Goal: Task Accomplishment & Management: Complete application form

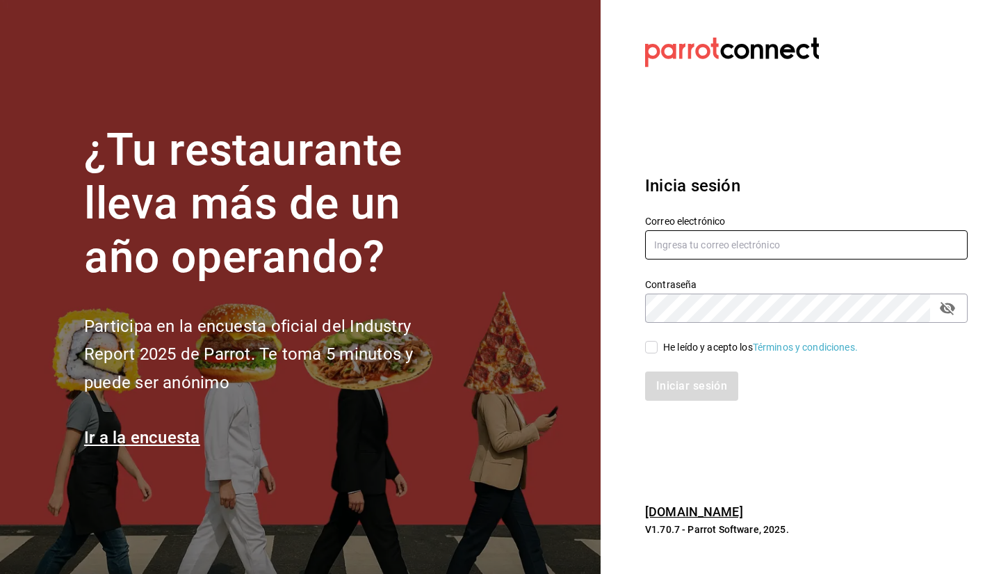
click at [797, 252] on input "text" at bounding box center [806, 244] width 323 height 29
click at [738, 248] on input "text" at bounding box center [806, 244] width 323 height 29
type input "D"
type input "Enriquehl_01@hotmail.com"
click at [652, 343] on input "He leído y acepto los Términos y condiciones." at bounding box center [651, 347] width 13 height 13
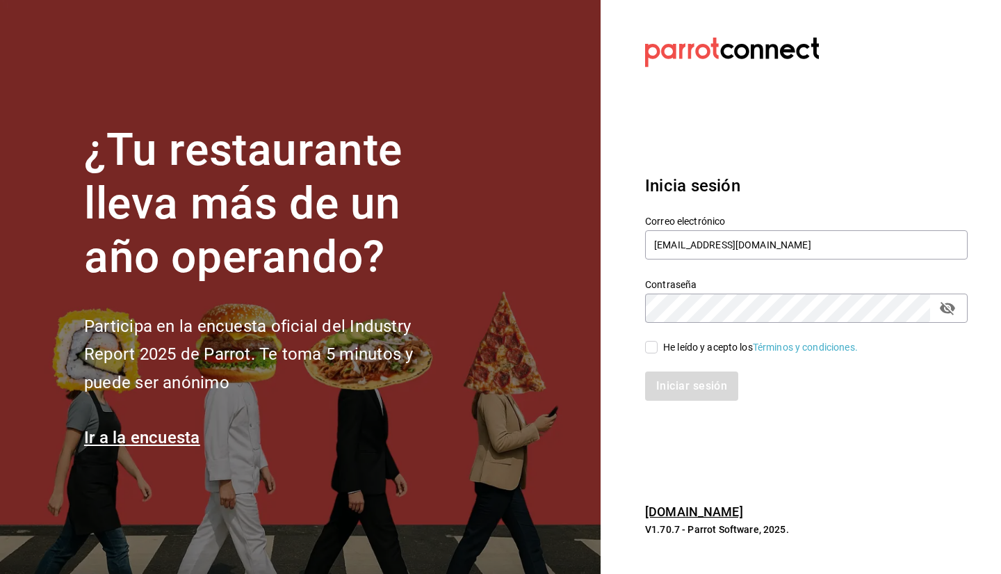
checkbox input "true"
click at [676, 397] on button "Iniciar sesión" at bounding box center [692, 385] width 95 height 29
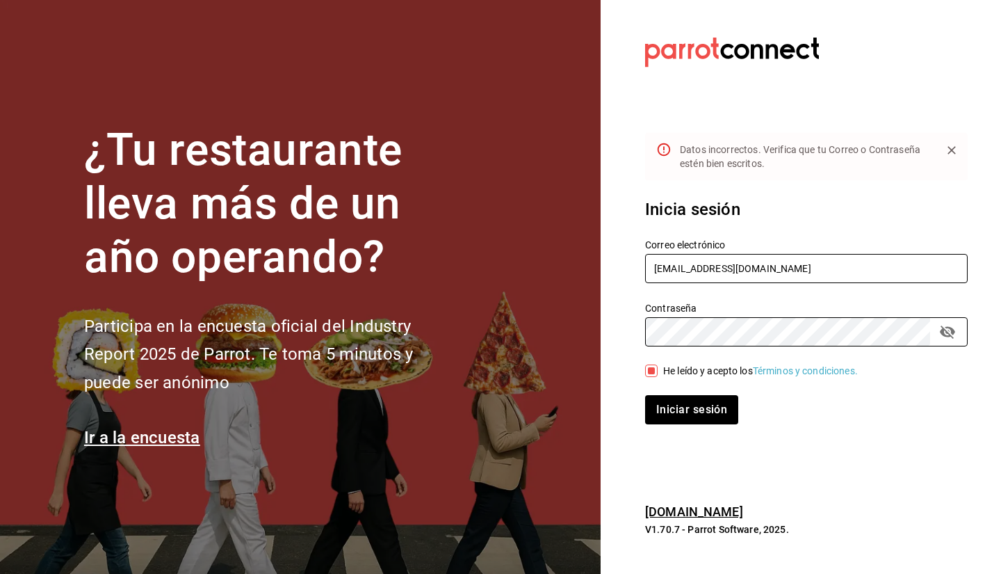
type input "conchita@nl.com"
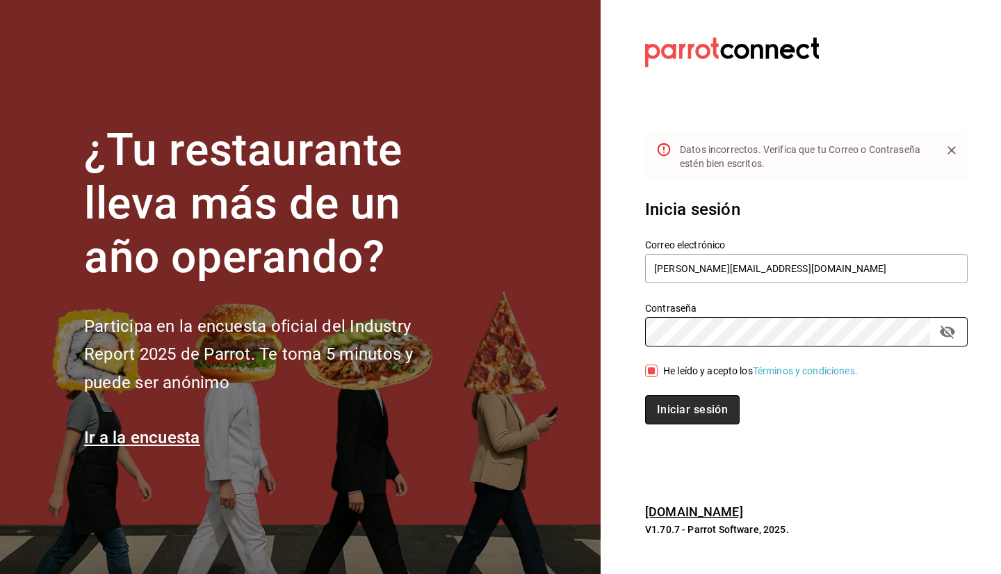
click at [672, 402] on button "Iniciar sesión" at bounding box center [692, 409] width 95 height 29
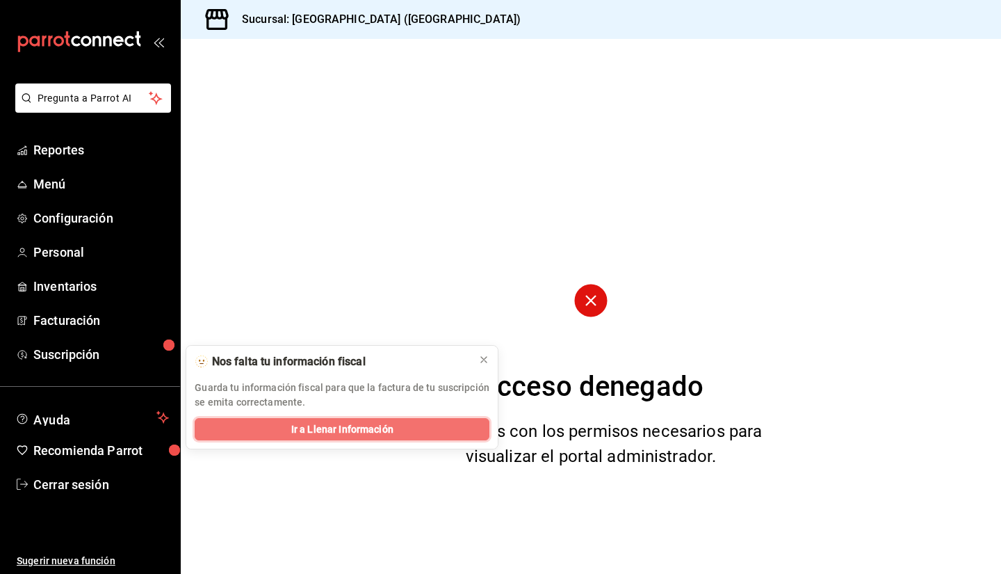
click at [302, 428] on span "Ir a Llenar Información" at bounding box center [342, 429] width 102 height 15
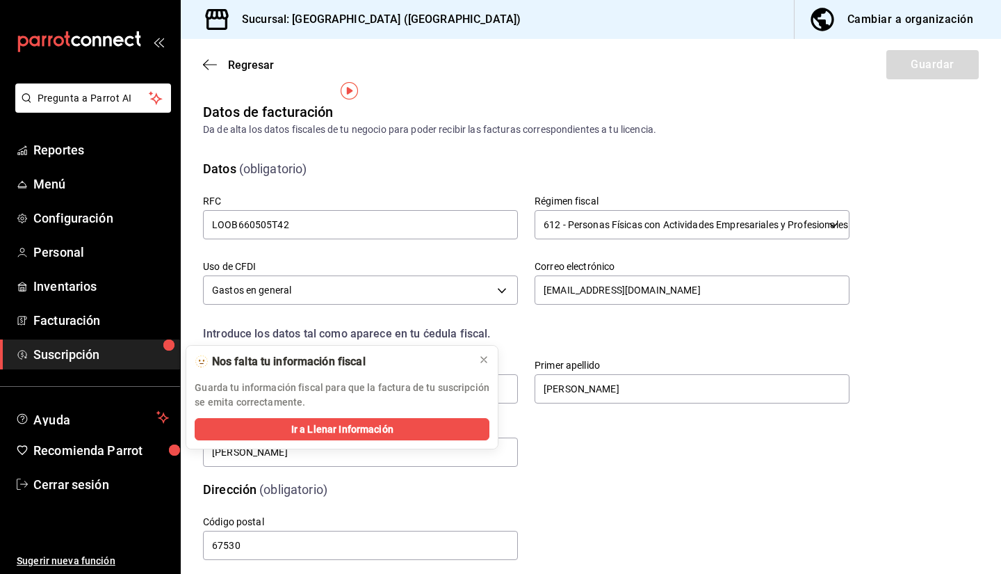
scroll to position [21, 0]
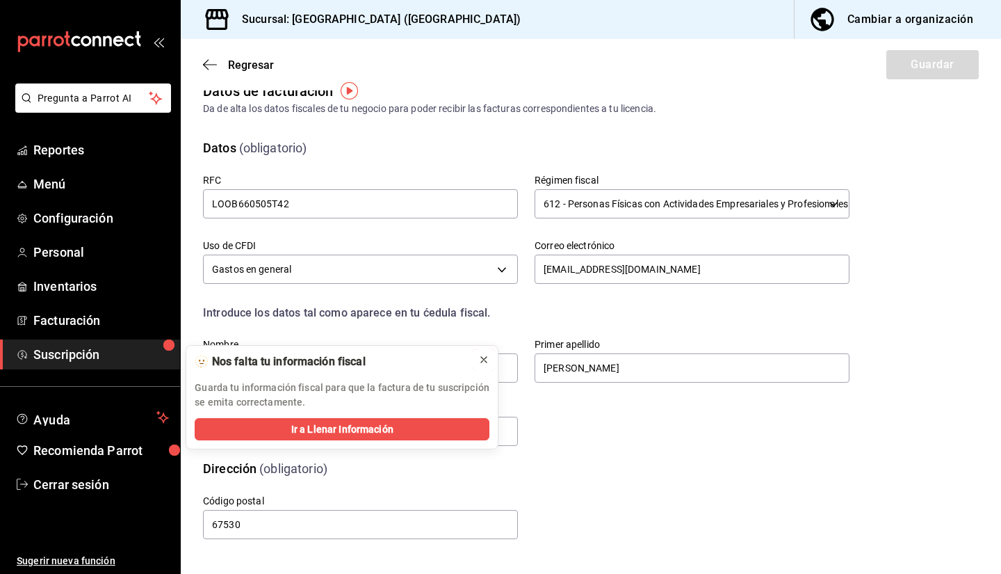
click at [484, 360] on icon at bounding box center [483, 359] width 11 height 11
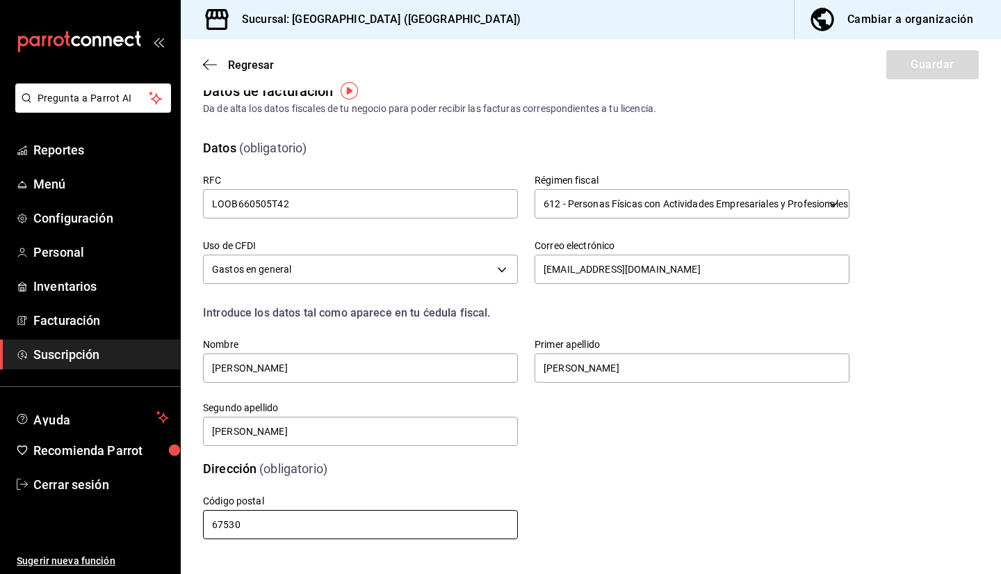
click at [250, 518] on input "67530" at bounding box center [360, 524] width 315 height 29
click at [856, 17] on div "Cambiar a organización" at bounding box center [911, 19] width 126 height 19
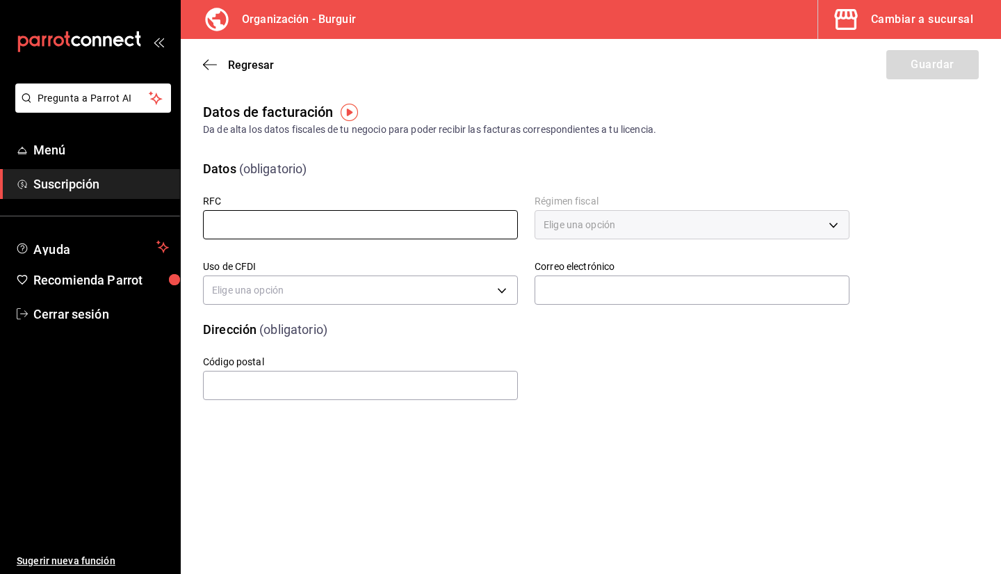
click at [328, 225] on input "text" at bounding box center [360, 224] width 315 height 29
click at [282, 230] on input "text" at bounding box center [360, 224] width 315 height 29
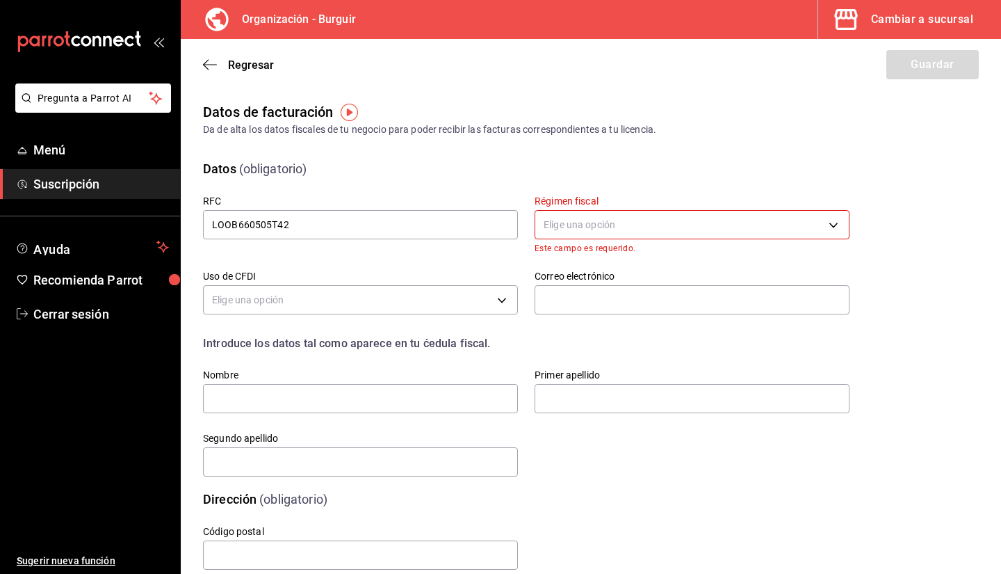
click at [567, 213] on body "Pregunta a Parrot AI Menú Suscripción Ayuda Recomienda Parrot Cerrar sesión Sug…" at bounding box center [500, 287] width 1001 height 574
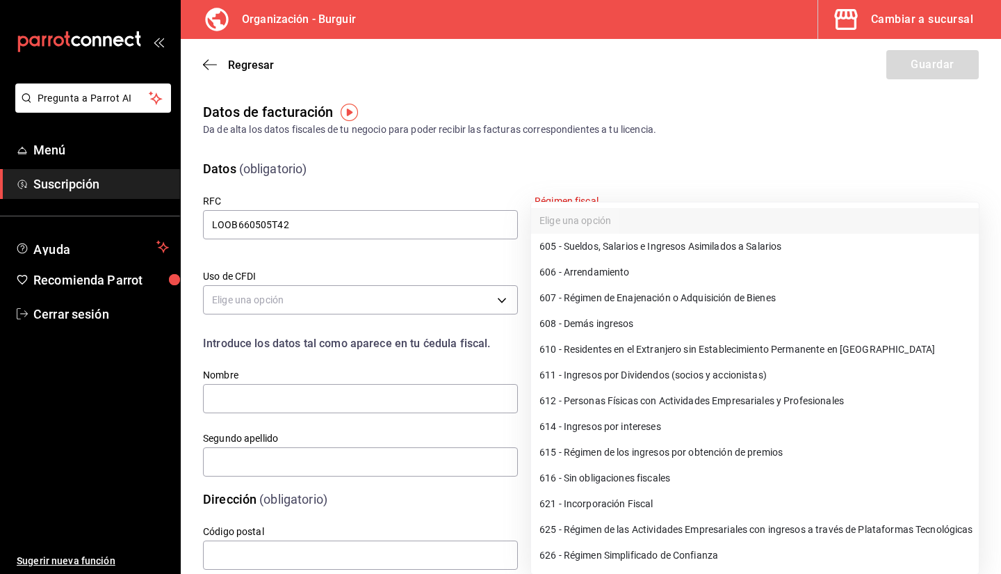
click at [464, 219] on div at bounding box center [500, 287] width 1001 height 574
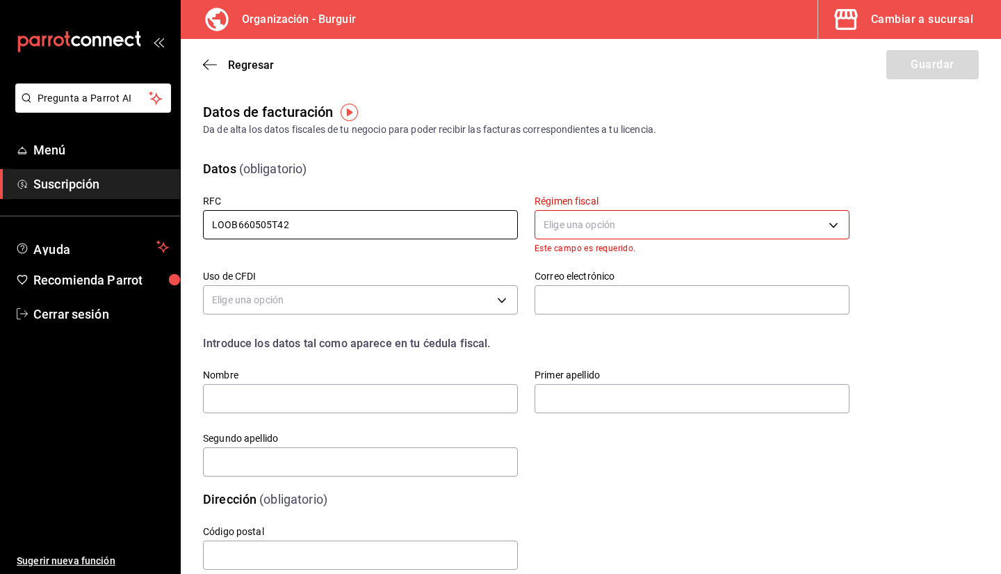
click at [485, 232] on input "LOOB660505T42" at bounding box center [360, 224] width 315 height 29
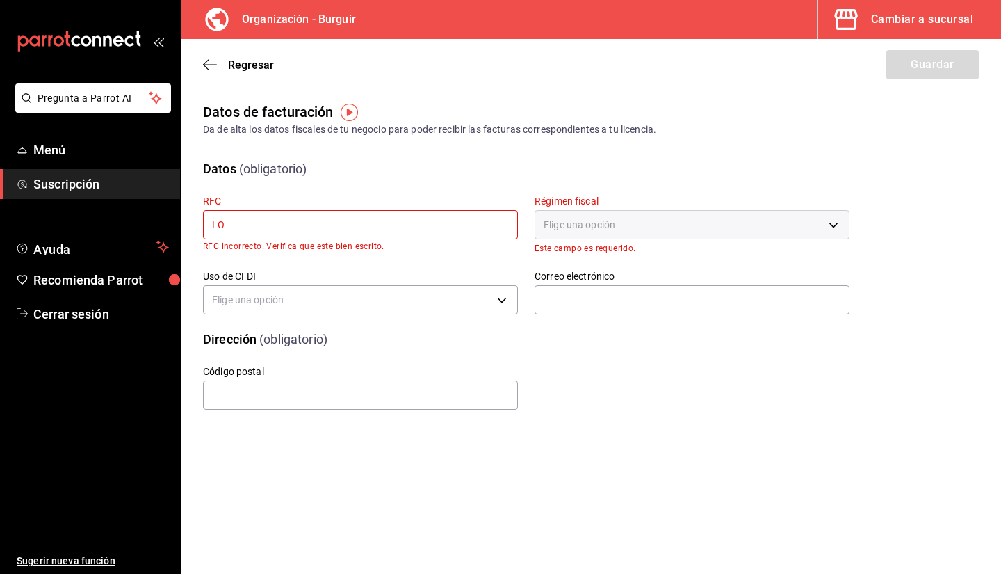
type input "L"
click at [396, 222] on input "text" at bounding box center [360, 224] width 315 height 29
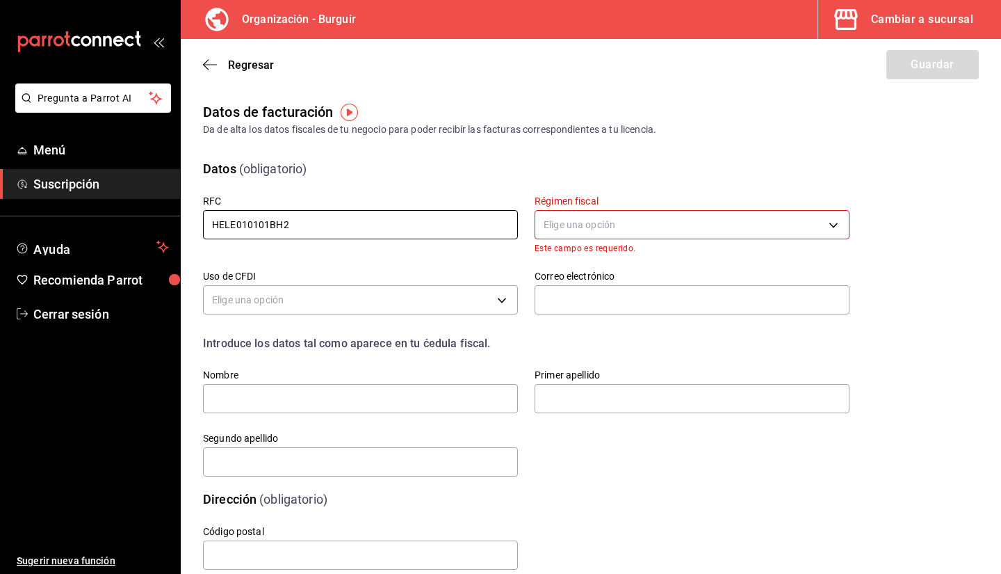
type input "HELE010101BH2"
click at [642, 235] on body "Pregunta a Parrot AI Menú Suscripción Ayuda Recomienda Parrot Cerrar sesión Sug…" at bounding box center [500, 287] width 1001 height 574
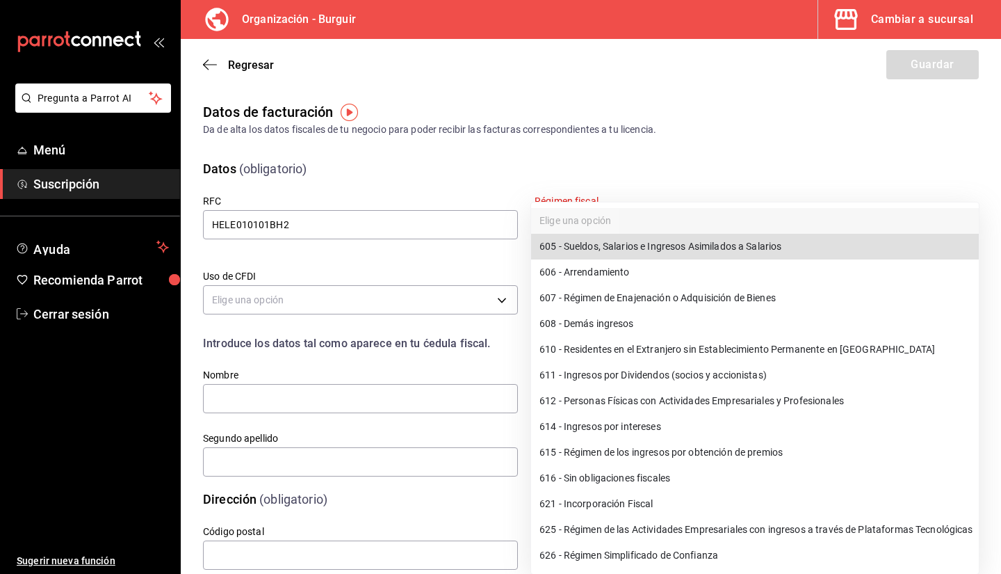
click at [654, 562] on li "626 - Régimen Simplificado de Confianza" at bounding box center [755, 555] width 448 height 26
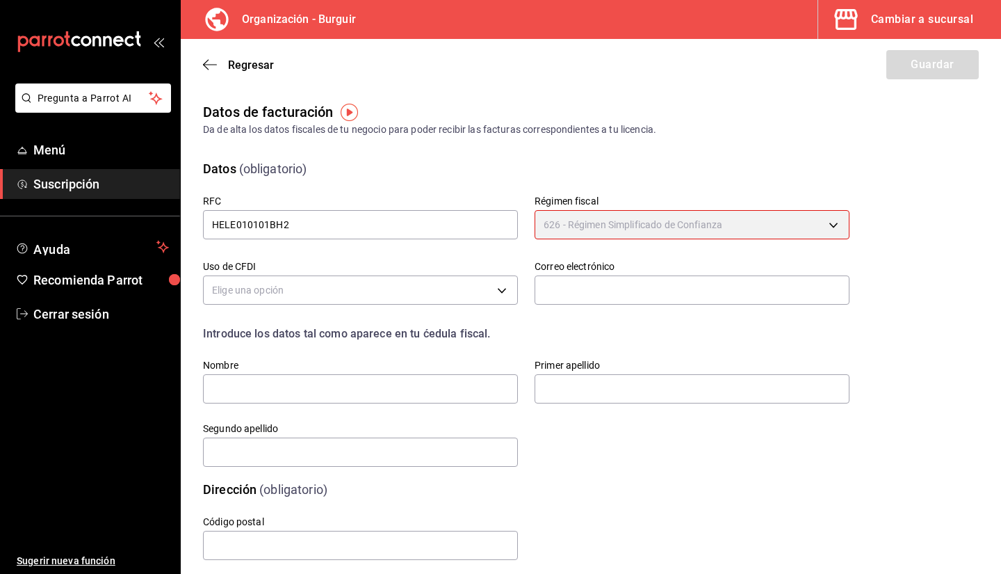
type input "626"
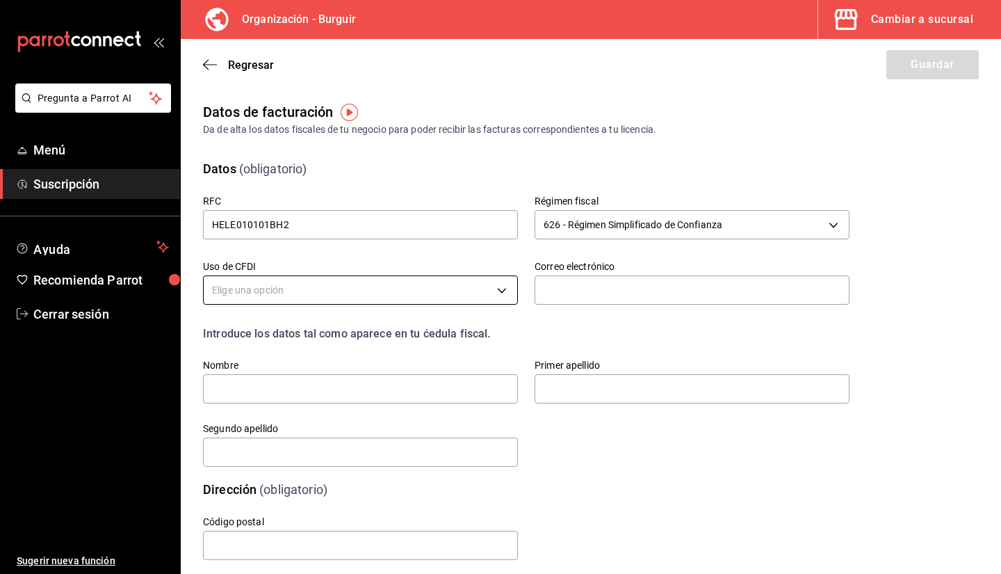
click at [390, 291] on body "Pregunta a Parrot AI Menú Suscripción Ayuda Recomienda Parrot Cerrar sesión Sug…" at bounding box center [500, 287] width 1001 height 574
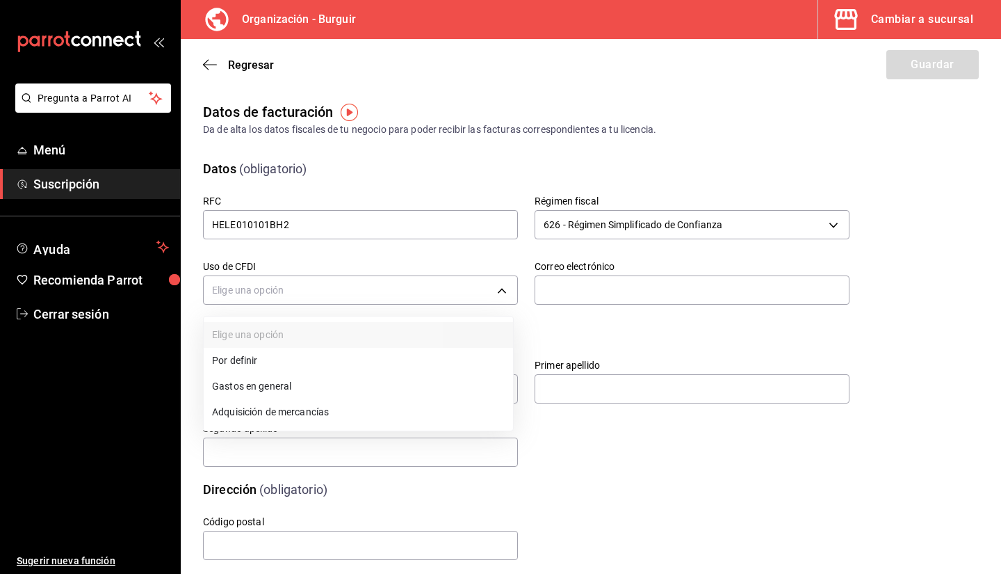
click at [284, 362] on li "Por definir" at bounding box center [358, 361] width 309 height 26
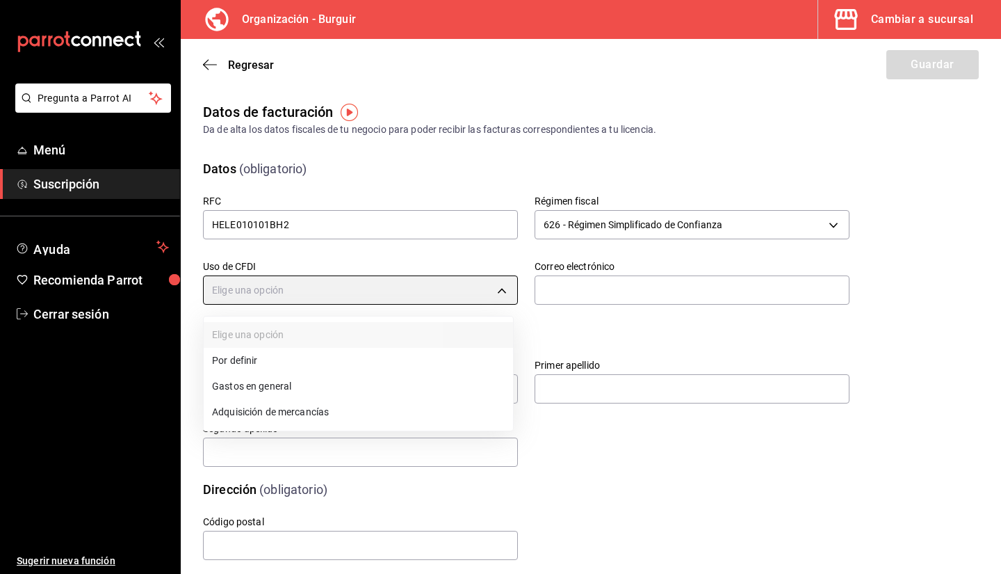
type input "P01"
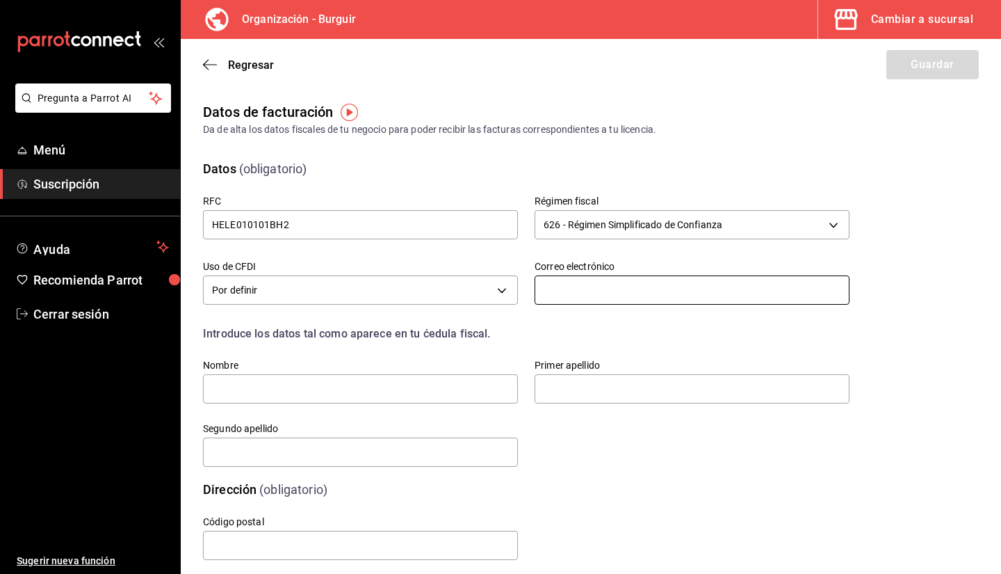
click at [773, 284] on input "text" at bounding box center [692, 289] width 315 height 29
click at [943, 12] on div "Cambiar a sucursal" at bounding box center [922, 19] width 102 height 19
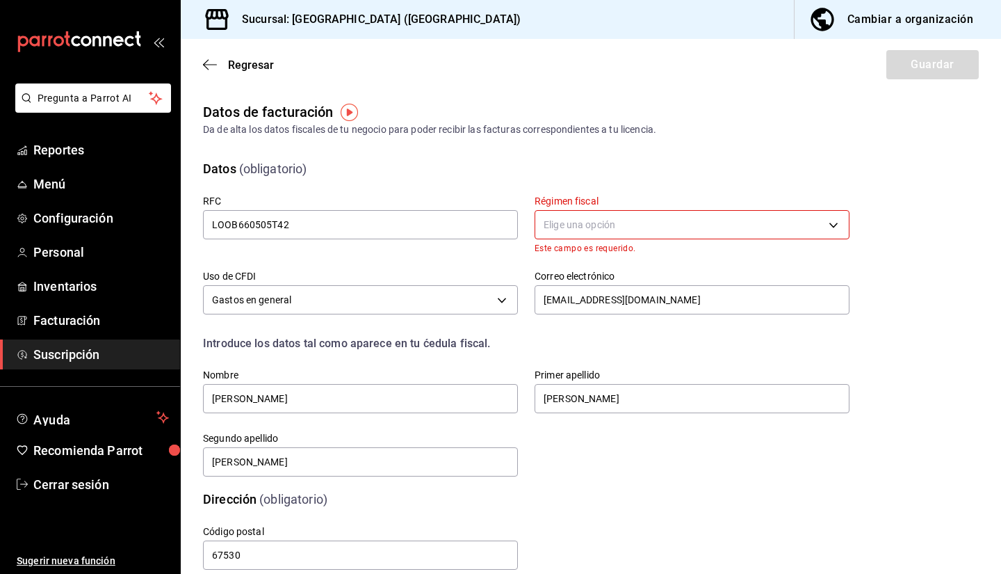
type input "612"
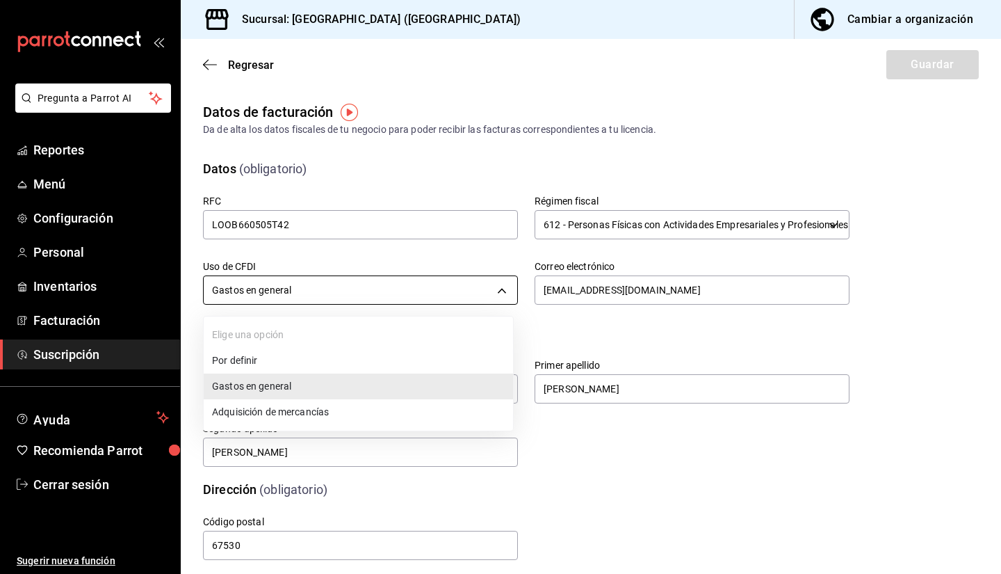
click at [489, 280] on body "Pregunta a Parrot AI Reportes Menú Configuración Personal Inventarios Facturaci…" at bounding box center [500, 287] width 1001 height 574
click at [228, 367] on li "Por definir" at bounding box center [358, 361] width 309 height 26
type input "P01"
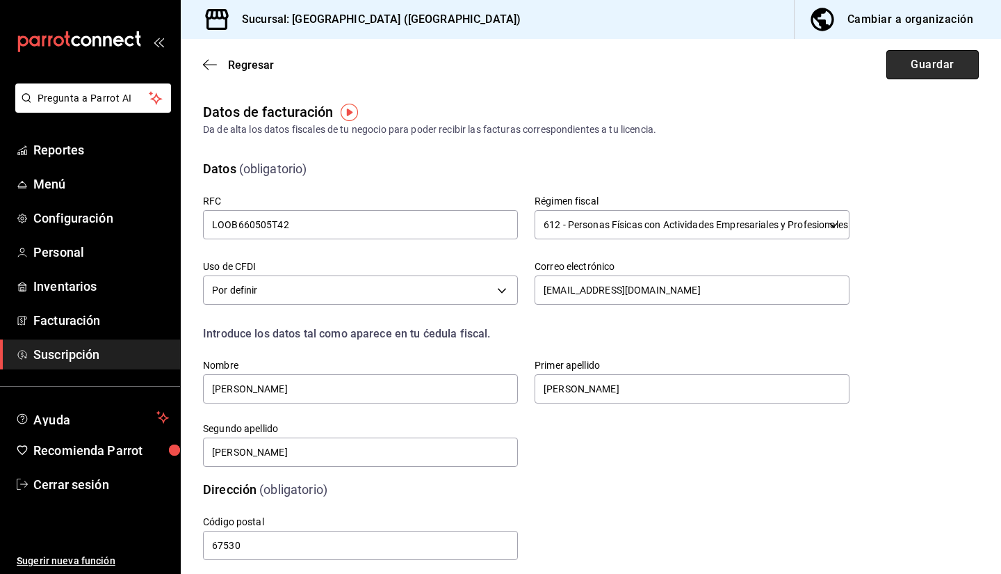
click at [891, 76] on button "Guardar" at bounding box center [932, 64] width 92 height 29
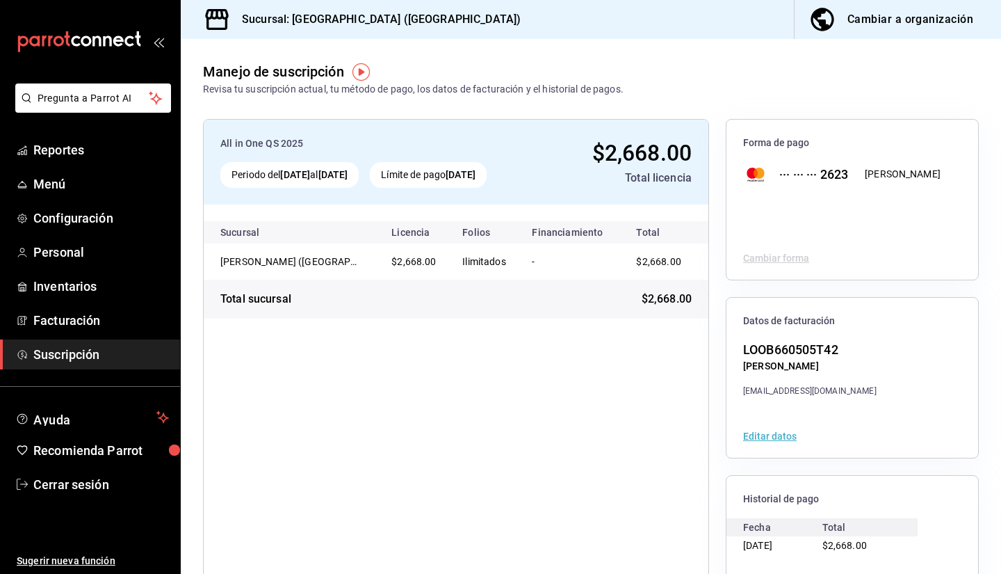
click at [623, 22] on div "Sucursal: Conchita (NL) Cambiar a organización" at bounding box center [591, 19] width 820 height 39
click at [342, 17] on h3 "Sucursal: [GEOGRAPHIC_DATA] ([GEOGRAPHIC_DATA])" at bounding box center [376, 19] width 290 height 17
click at [895, 15] on div "Cambiar a organización" at bounding box center [911, 19] width 126 height 19
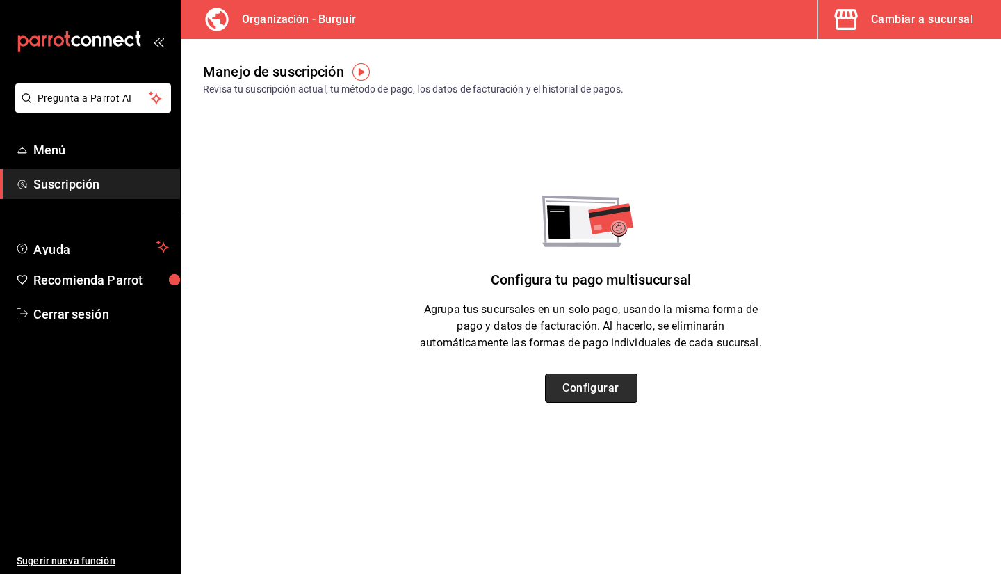
click at [580, 391] on button "Configurar" at bounding box center [591, 387] width 92 height 29
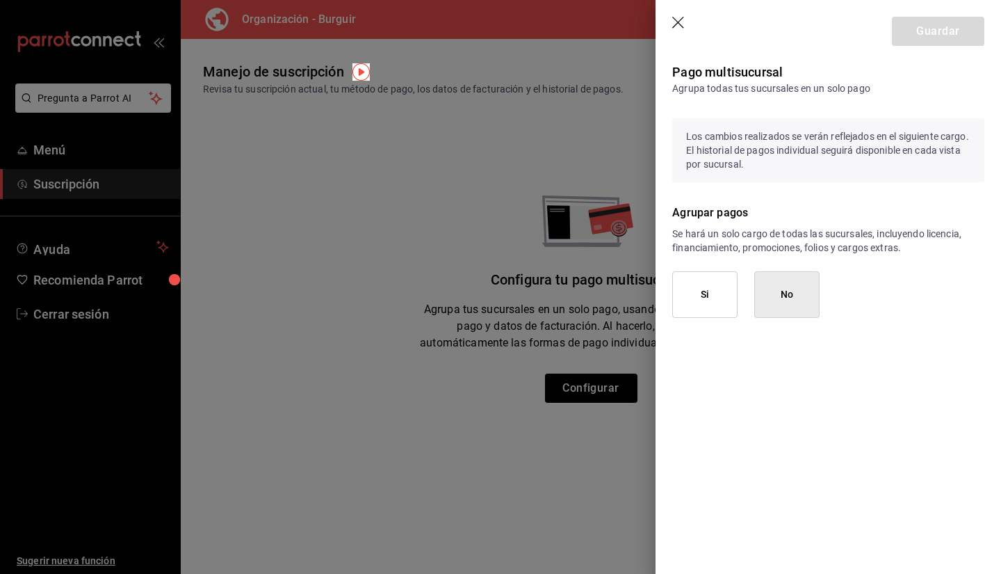
click at [452, 264] on div at bounding box center [500, 287] width 1001 height 574
click at [684, 18] on icon "button" at bounding box center [679, 24] width 14 height 14
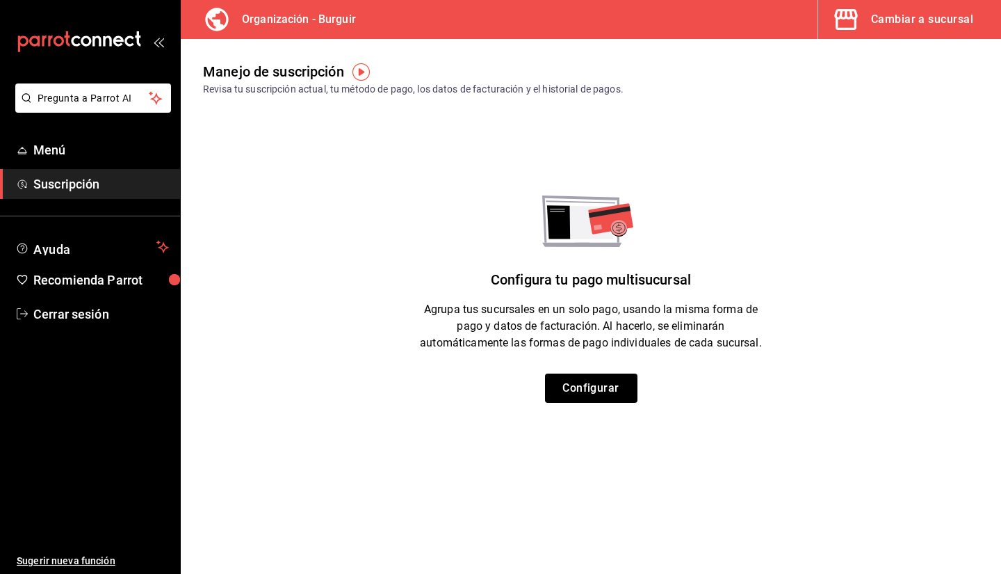
click at [770, 26] on div "Organización - Burguir Cambiar a sucursal" at bounding box center [591, 19] width 820 height 39
click at [866, 32] on span "button" at bounding box center [848, 20] width 33 height 28
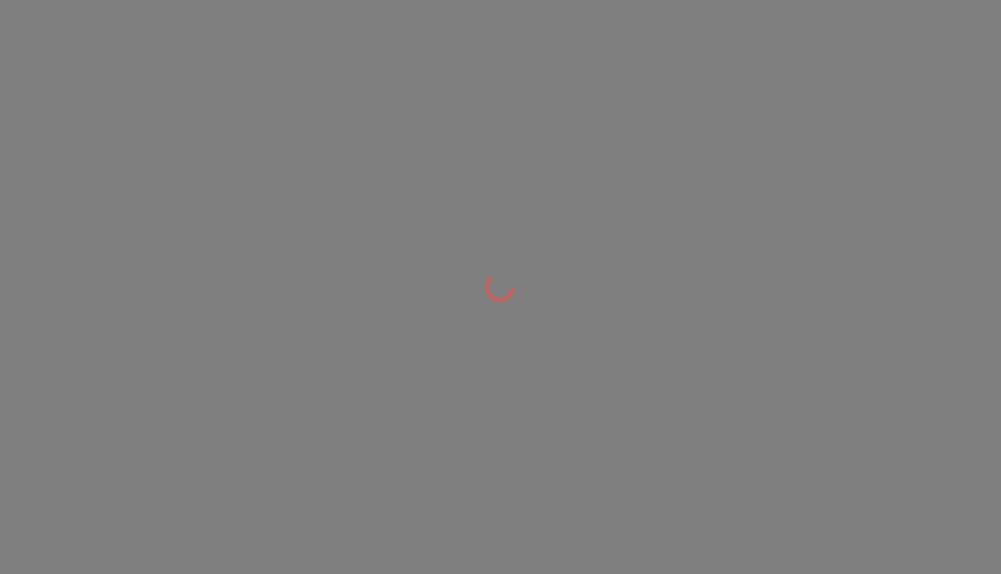
click at [866, 32] on div at bounding box center [500, 287] width 1001 height 574
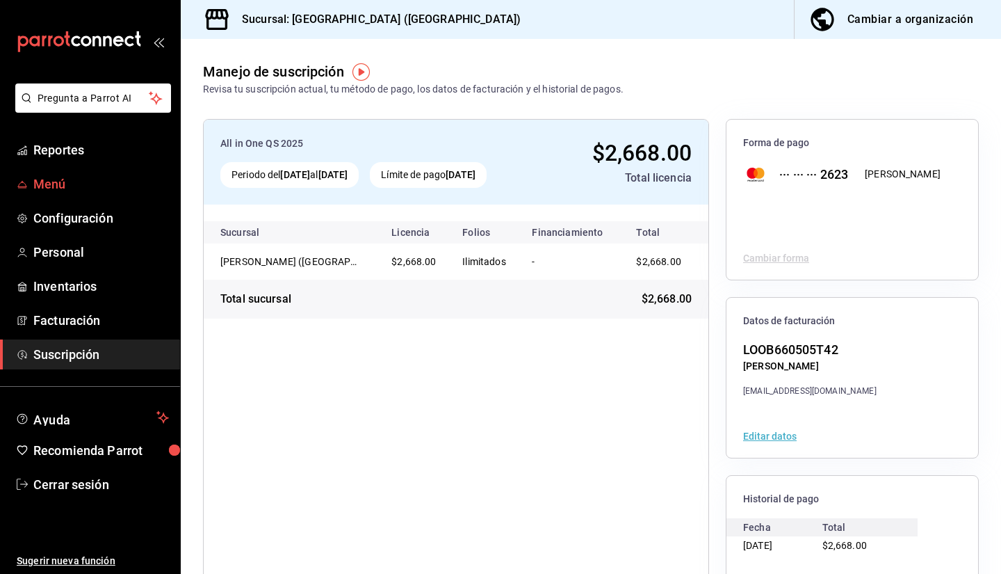
click at [70, 183] on span "Menú" at bounding box center [101, 184] width 136 height 19
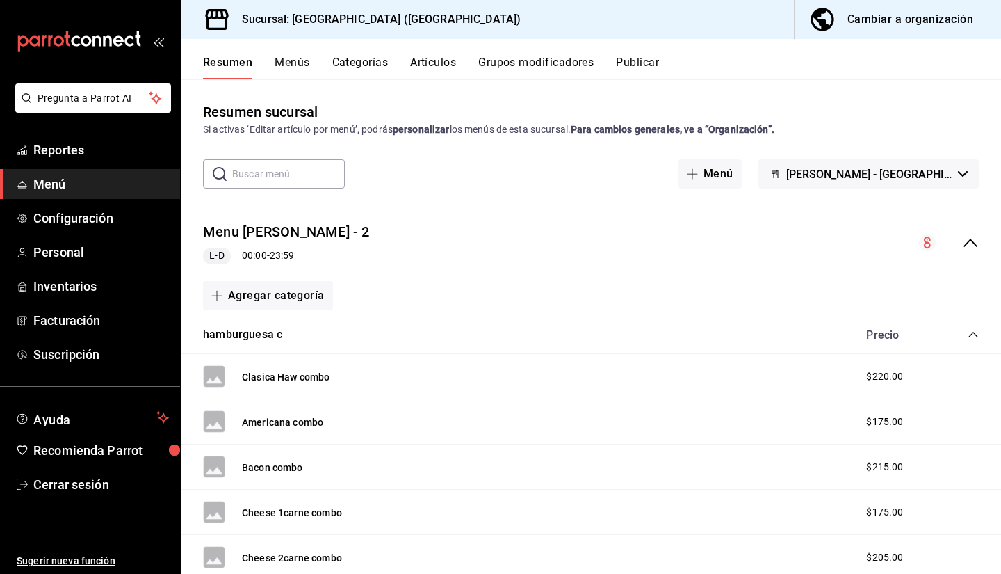
click at [877, 32] on button "Cambiar a organización" at bounding box center [892, 19] width 195 height 39
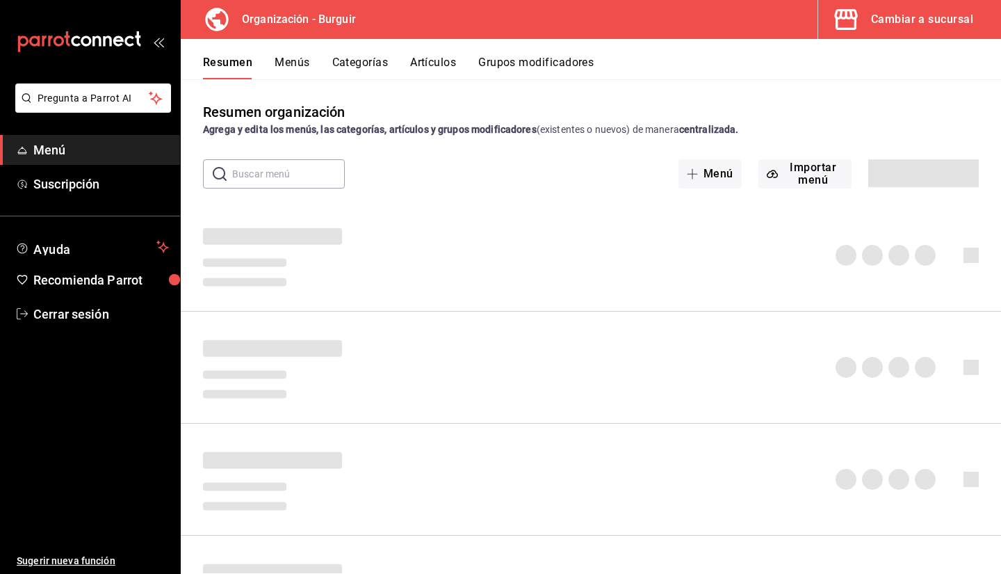
click at [289, 71] on button "Menús" at bounding box center [292, 68] width 35 height 24
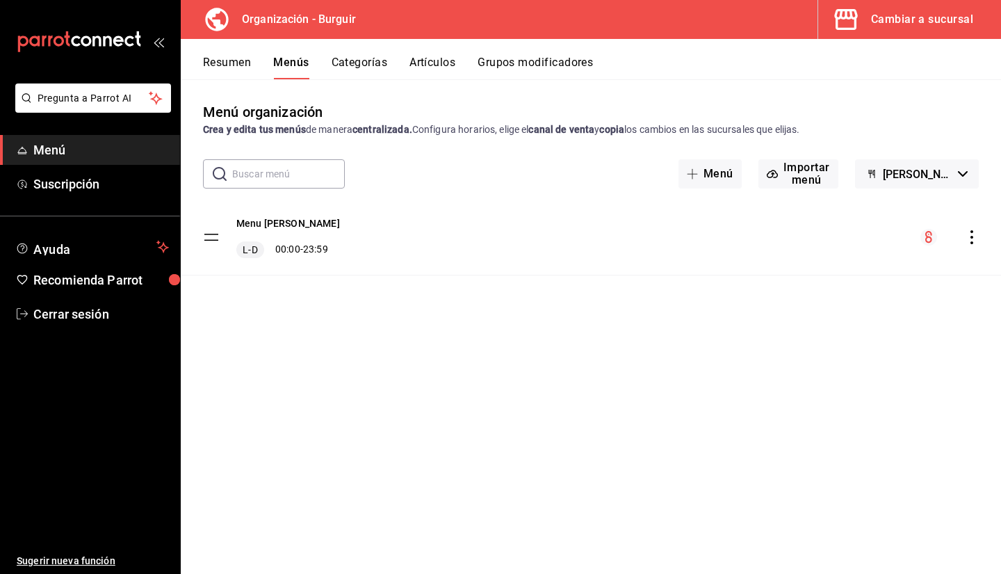
click at [134, 39] on icon "mailbox folders" at bounding box center [79, 41] width 125 height 21
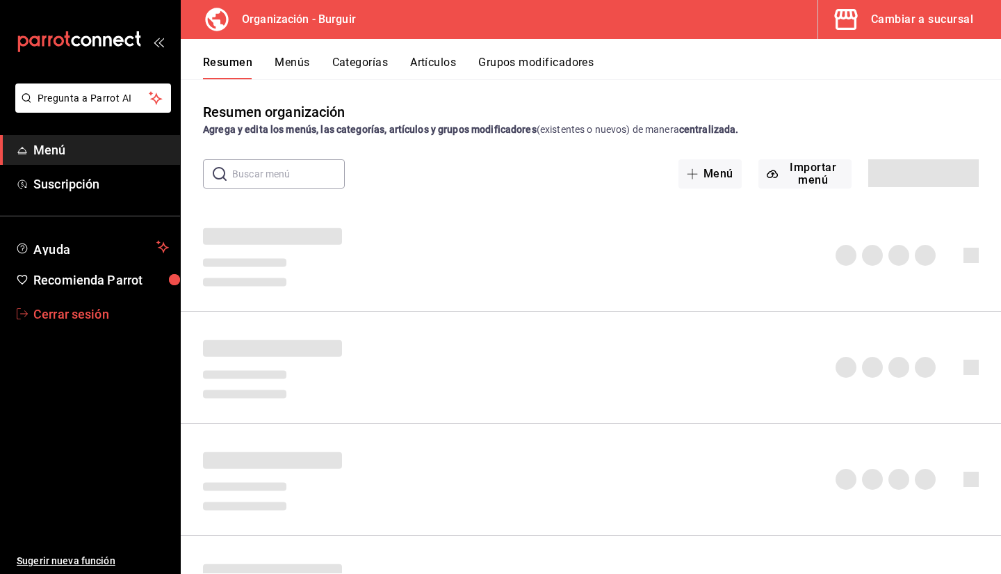
click at [92, 308] on span "Cerrar sesión" at bounding box center [101, 314] width 136 height 19
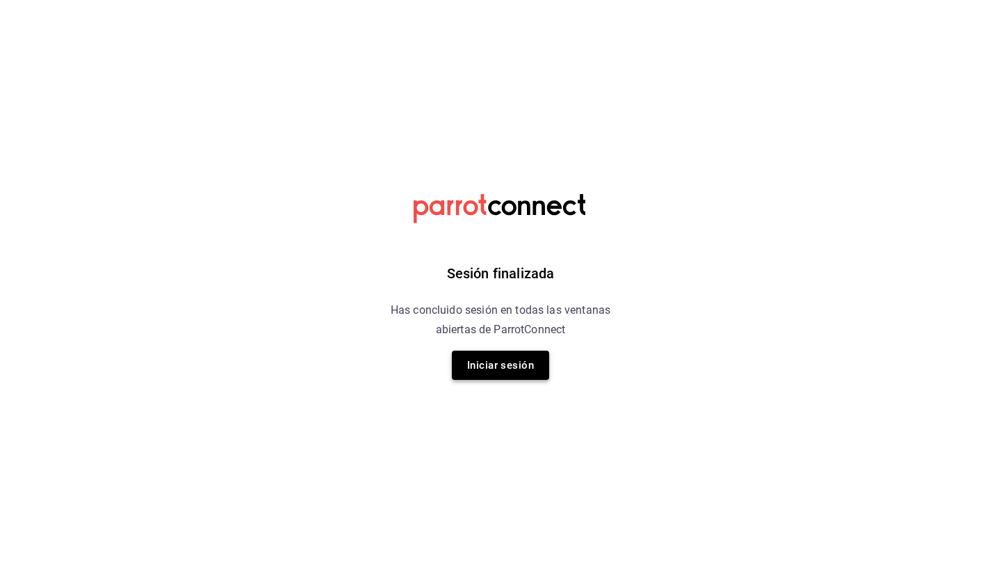
click at [510, 363] on button "Iniciar sesión" at bounding box center [500, 364] width 97 height 29
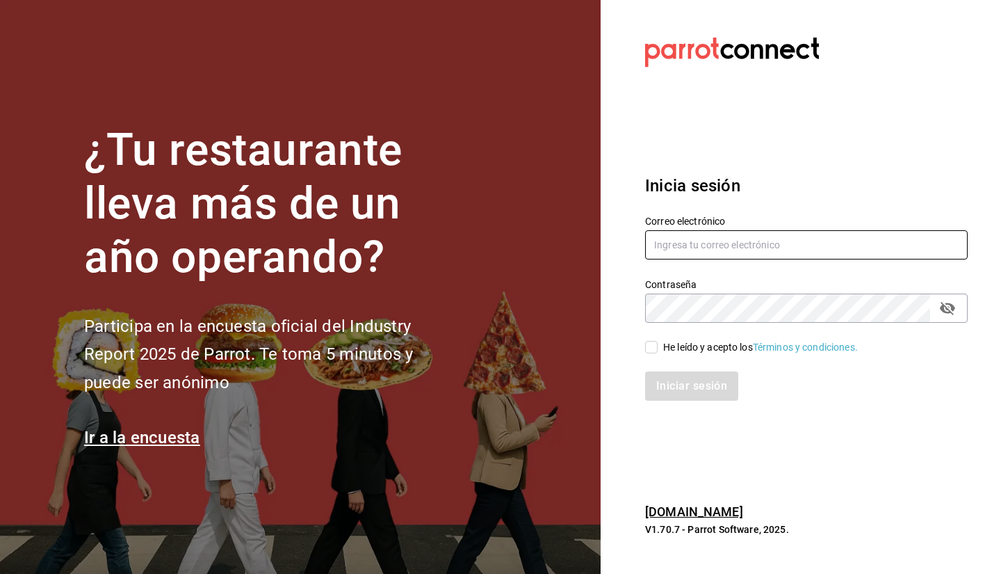
click at [751, 235] on input "text" at bounding box center [806, 244] width 323 height 29
type input "E"
type input "[EMAIL_ADDRESS][DOMAIN_NAME]"
click at [653, 350] on input "He leído y acepto los Términos y condiciones." at bounding box center [651, 347] width 13 height 13
checkbox input "true"
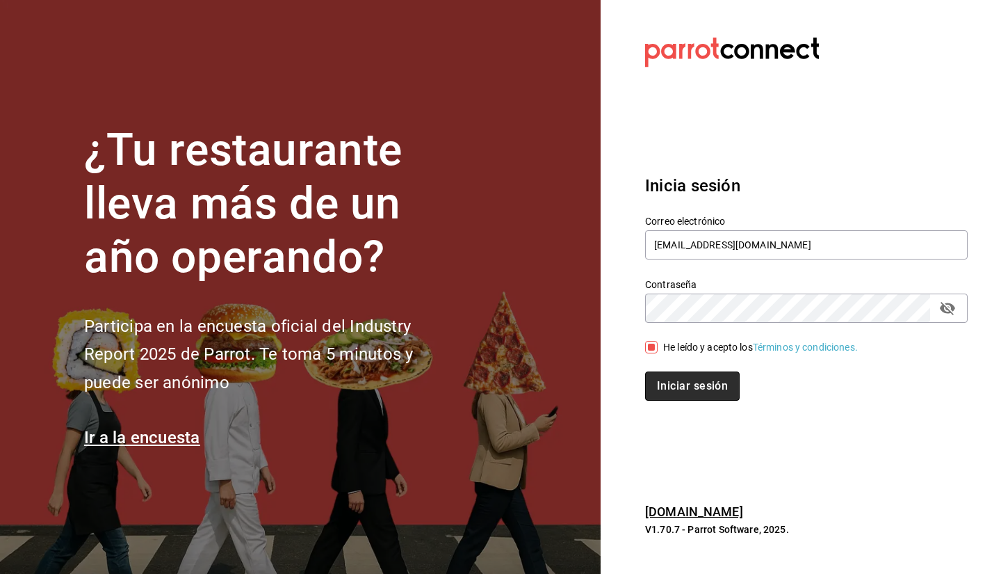
click at [675, 391] on button "Iniciar sesión" at bounding box center [692, 385] width 95 height 29
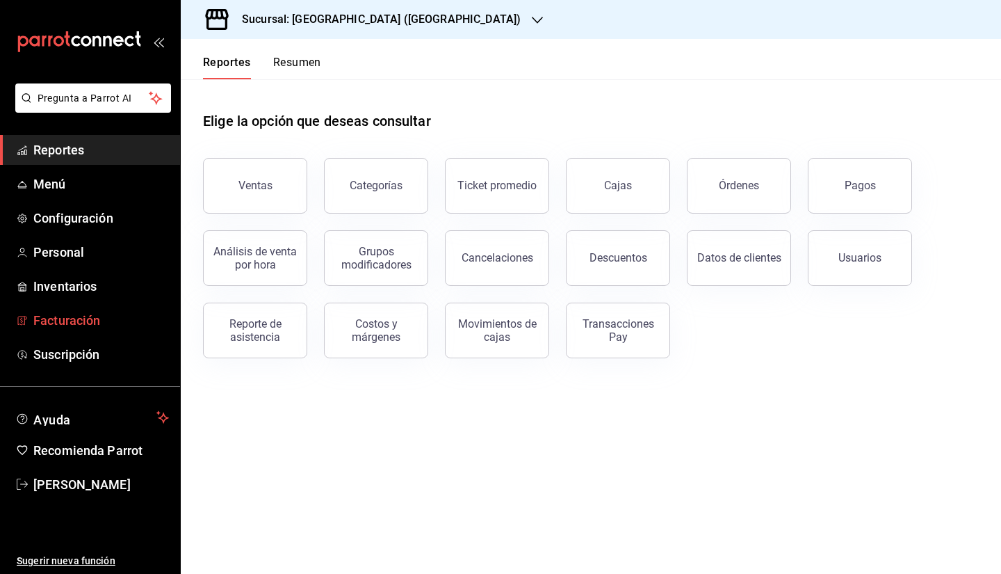
click at [74, 325] on span "Facturación" at bounding box center [101, 320] width 136 height 19
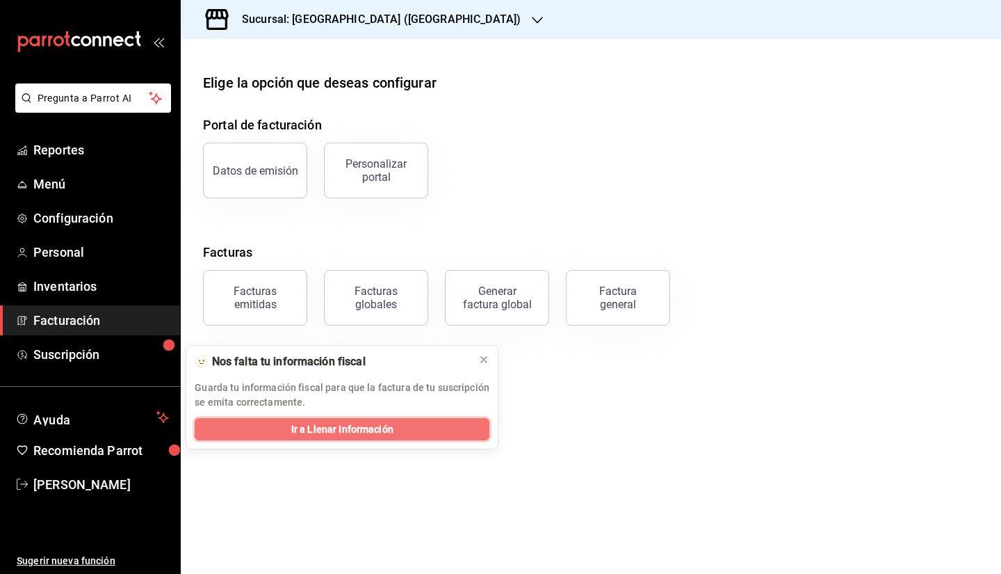
click at [348, 428] on span "Ir a Llenar Información" at bounding box center [342, 429] width 102 height 15
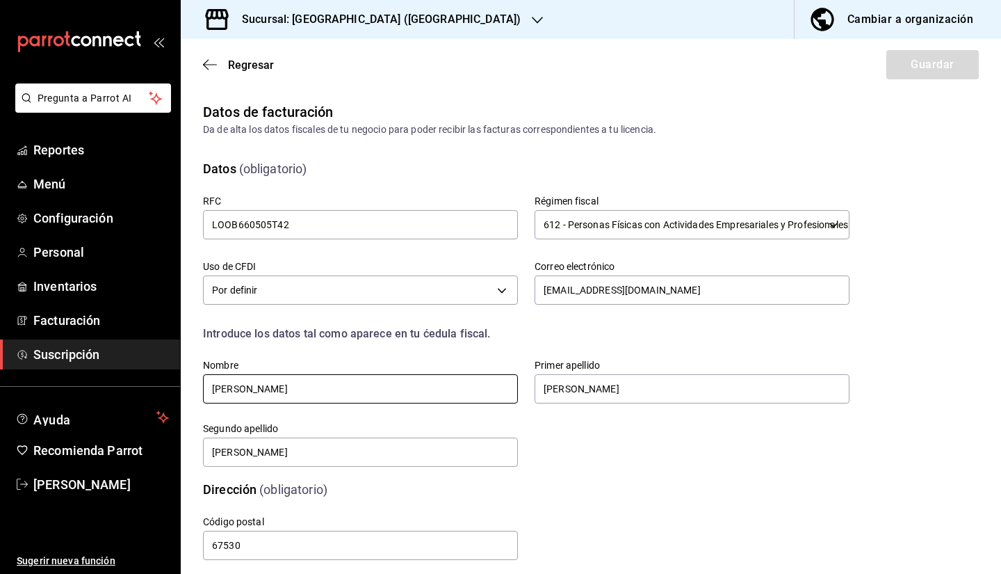
scroll to position [21, 0]
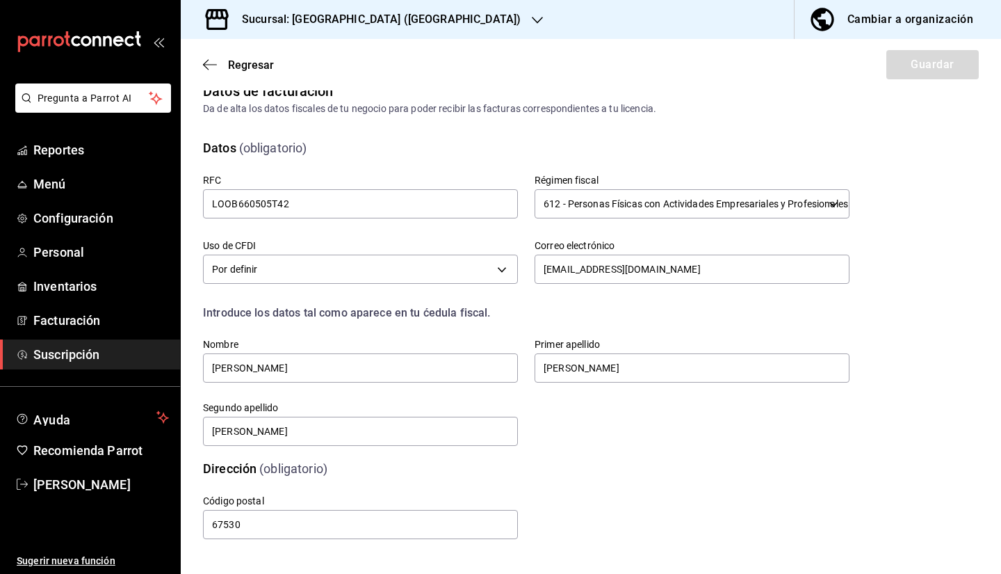
click at [930, 59] on div "Regresar Guardar" at bounding box center [591, 64] width 820 height 51
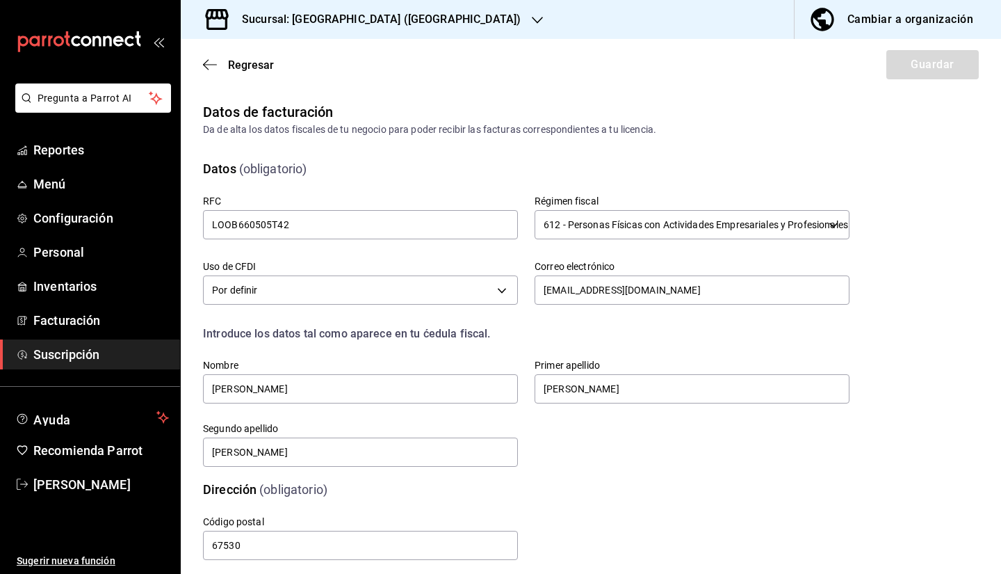
click at [366, 159] on div "Datos (obligatorio) RFC LOOB660505T42 Régimen fiscal 612 - Personas Físicas con…" at bounding box center [517, 306] width 663 height 326
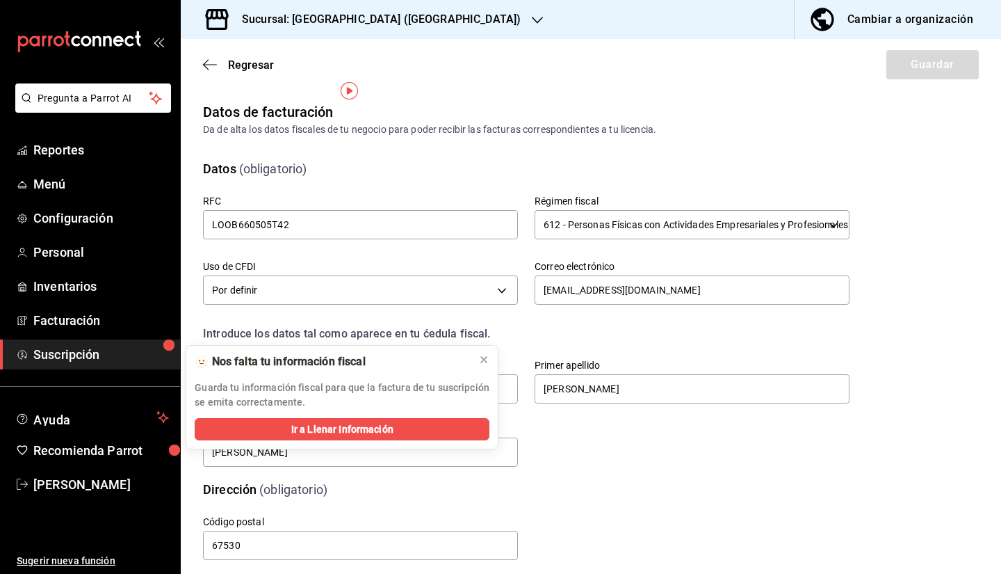
scroll to position [21, 0]
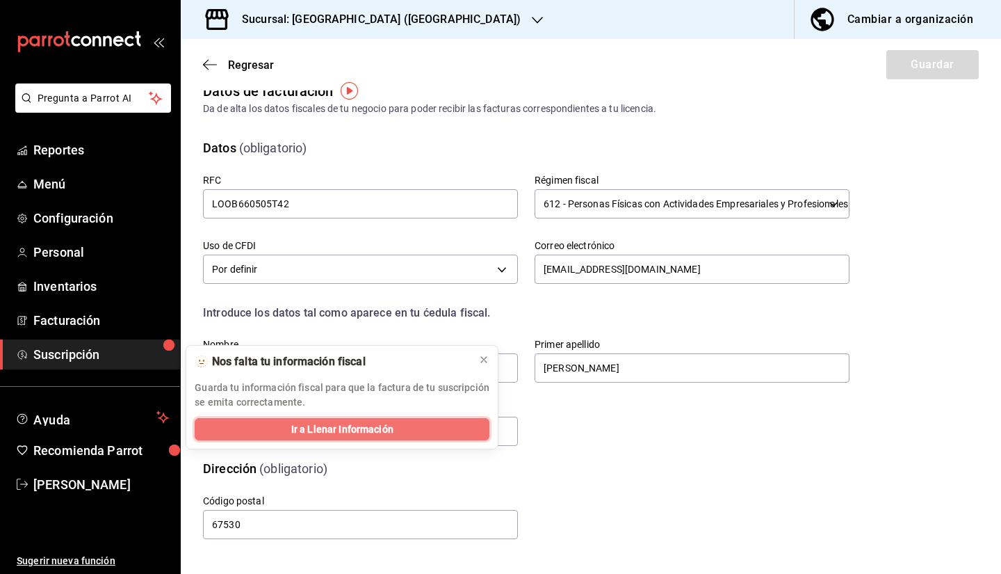
click at [373, 423] on span "Ir a Llenar Información" at bounding box center [342, 429] width 102 height 15
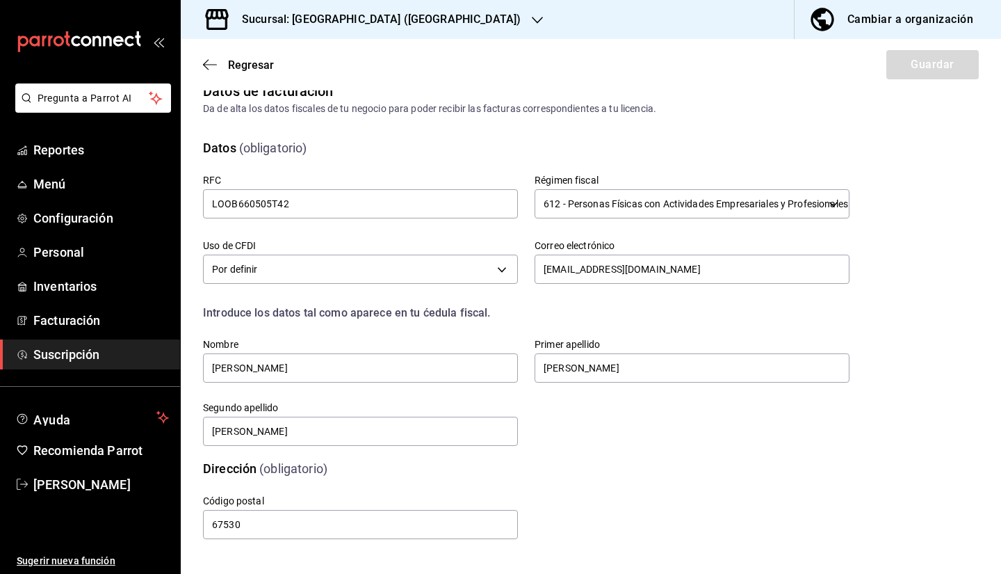
scroll to position [21, 0]
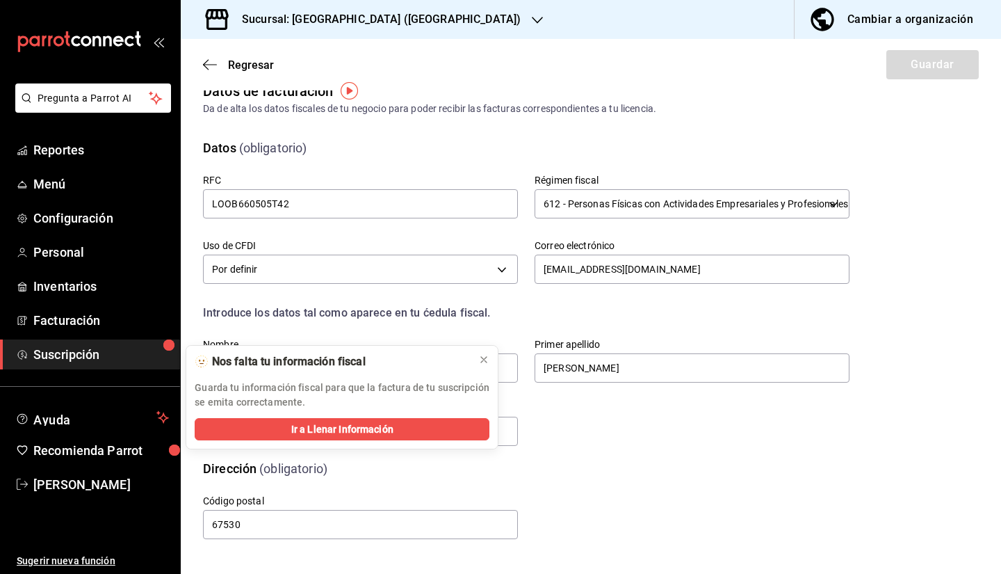
click at [532, 23] on icon "button" at bounding box center [537, 20] width 11 height 11
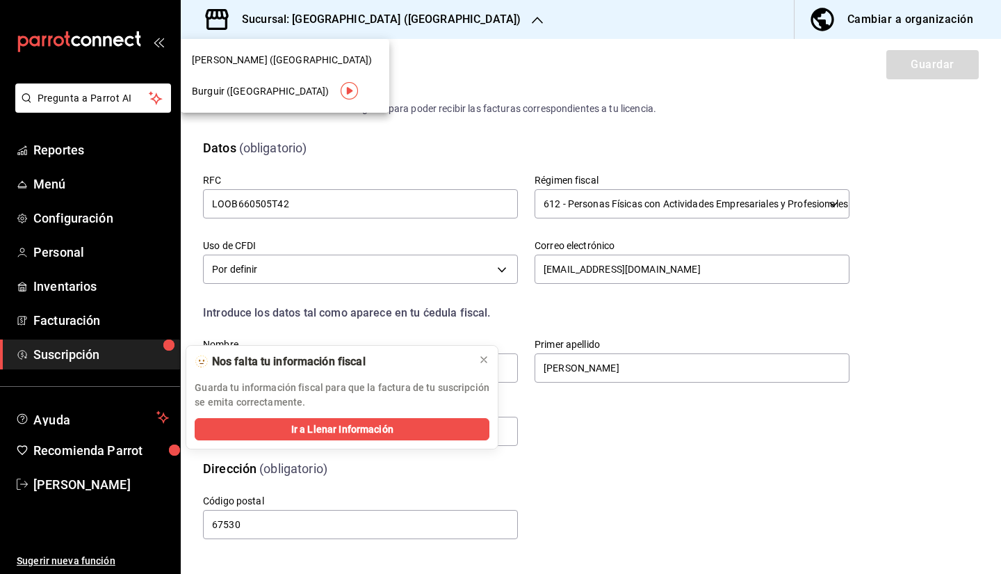
click at [272, 90] on div "Burguir ([GEOGRAPHIC_DATA])" at bounding box center [285, 91] width 186 height 15
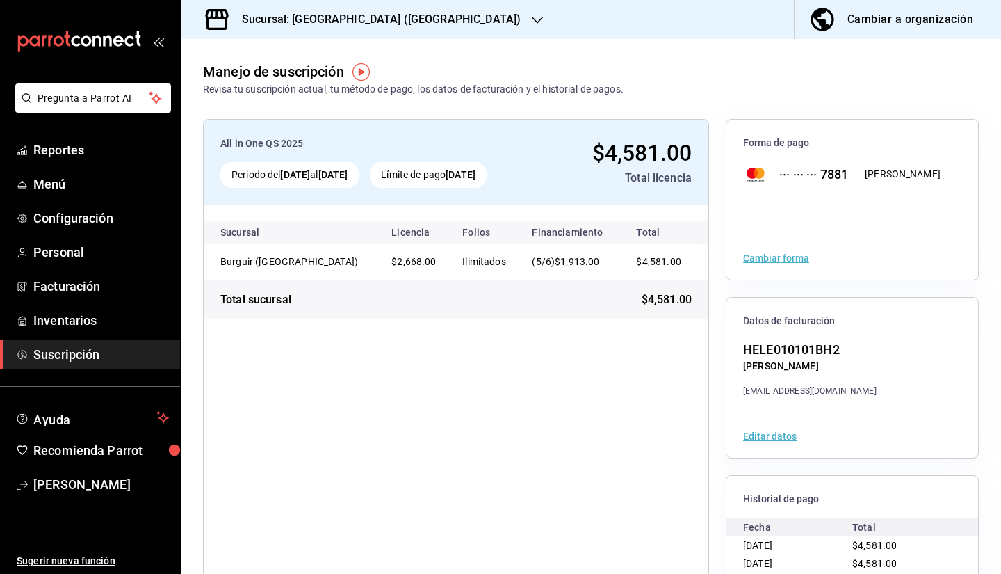
scroll to position [83, 0]
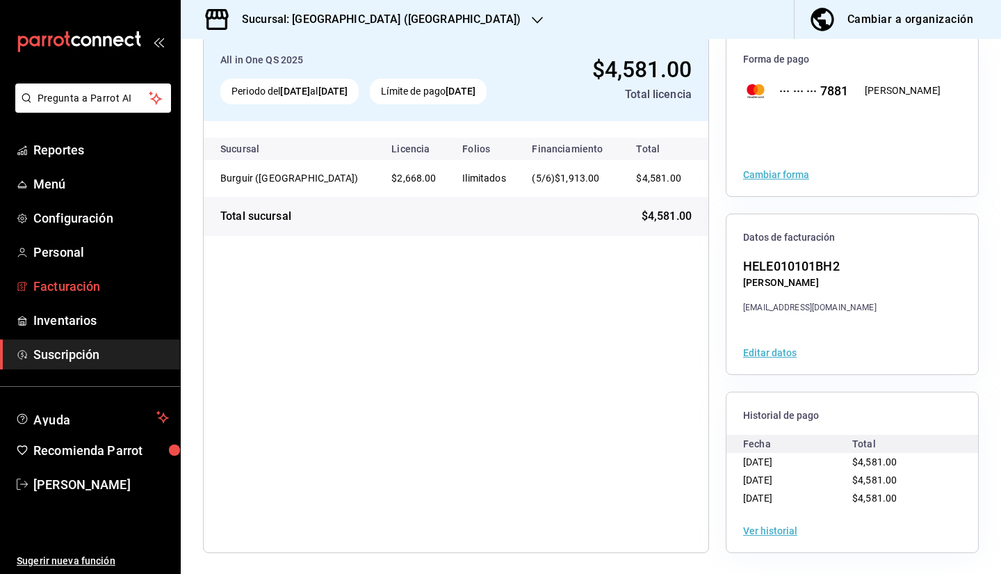
click at [86, 286] on span "Facturación" at bounding box center [101, 286] width 136 height 19
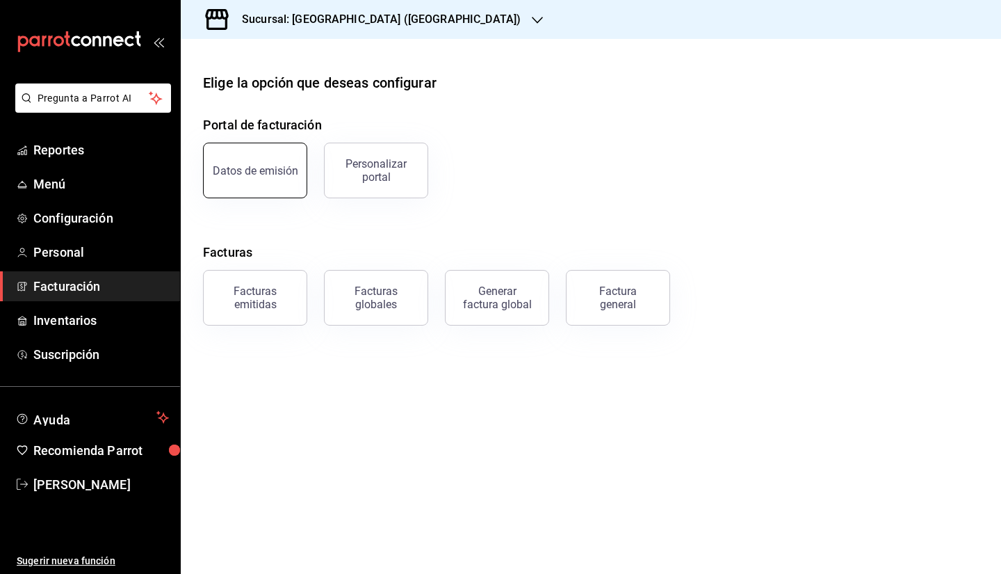
click at [263, 176] on div "Datos de emisión" at bounding box center [256, 170] width 86 height 13
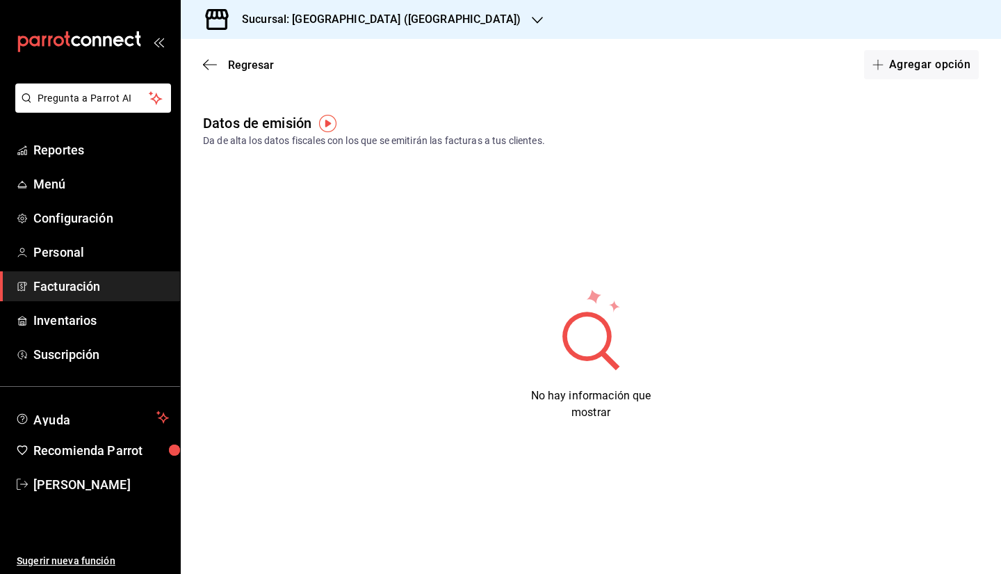
click at [908, 42] on div "Regresar Agregar opción" at bounding box center [591, 64] width 820 height 51
click at [328, 124] on img "button" at bounding box center [327, 123] width 17 height 17
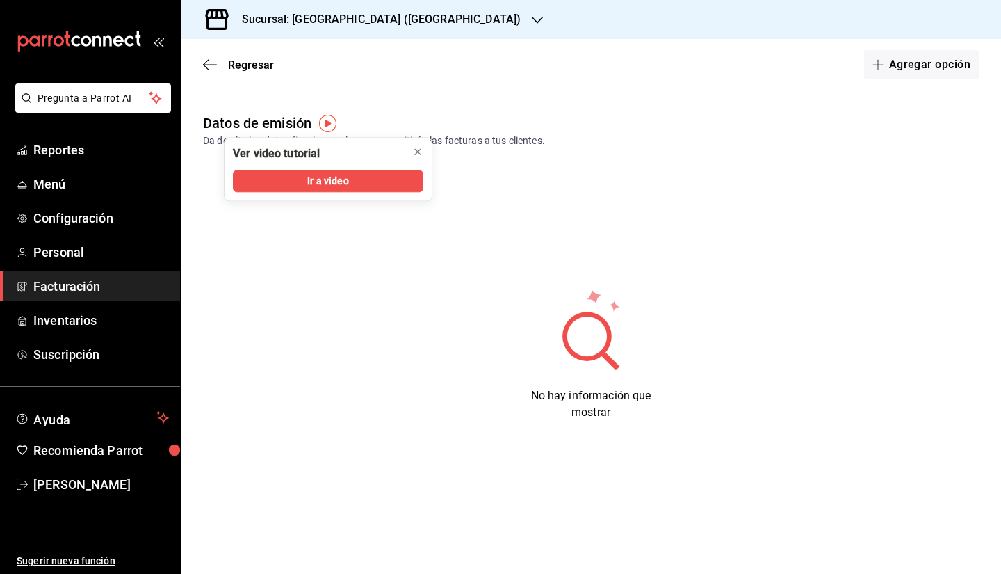
click at [331, 127] on img "button" at bounding box center [327, 123] width 17 height 17
click at [389, 184] on button "Ir a video" at bounding box center [328, 181] width 191 height 22
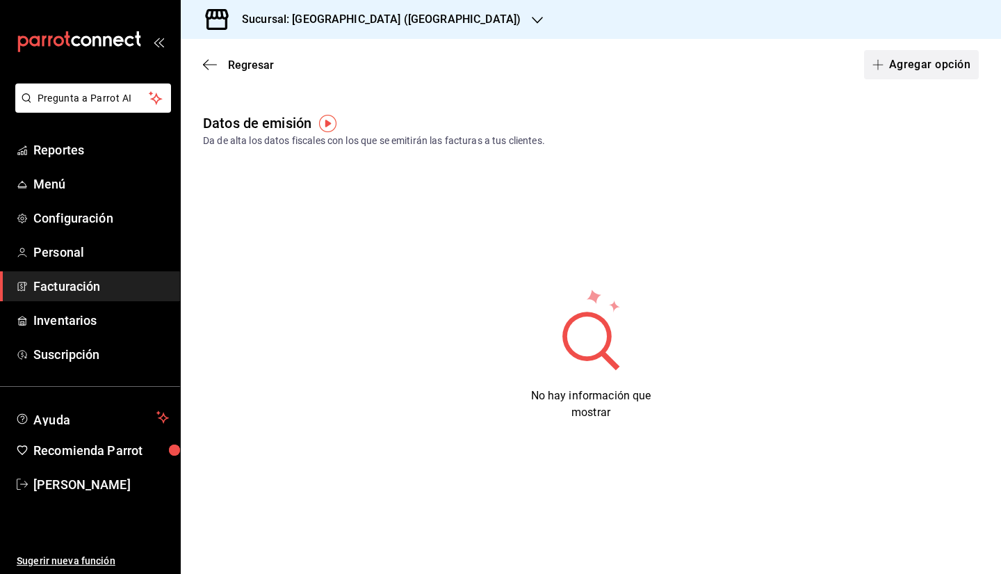
click at [940, 72] on button "Agregar opción" at bounding box center [921, 64] width 115 height 29
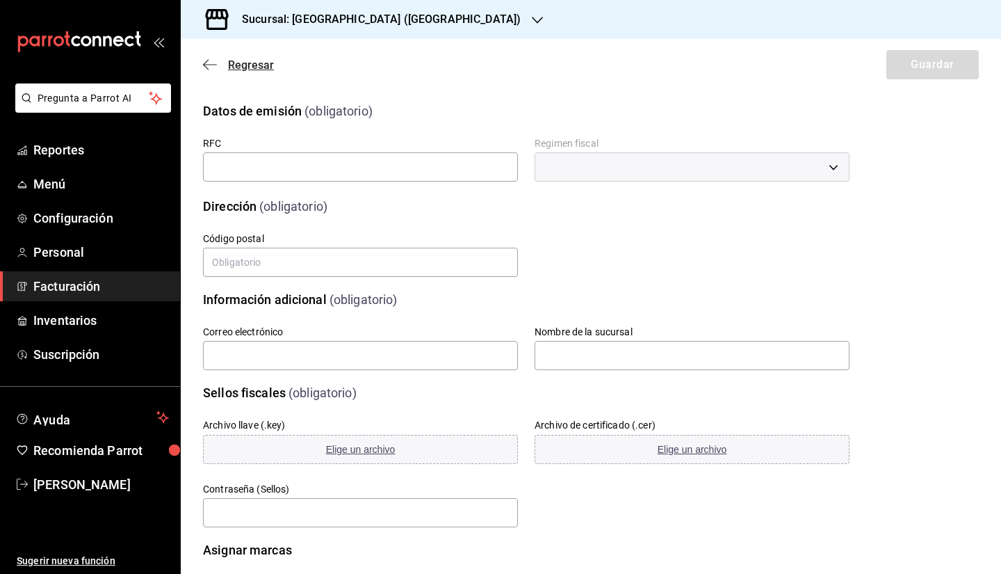
click at [211, 60] on icon "button" at bounding box center [210, 64] width 14 height 13
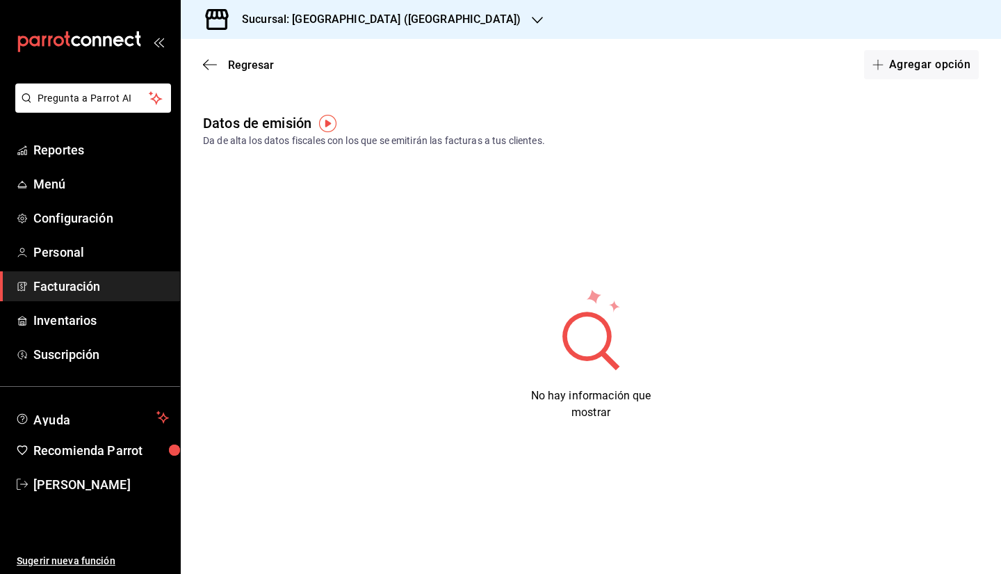
click at [199, 63] on div "Regresar Agregar opción" at bounding box center [591, 64] width 820 height 51
click at [213, 68] on icon "button" at bounding box center [210, 64] width 14 height 13
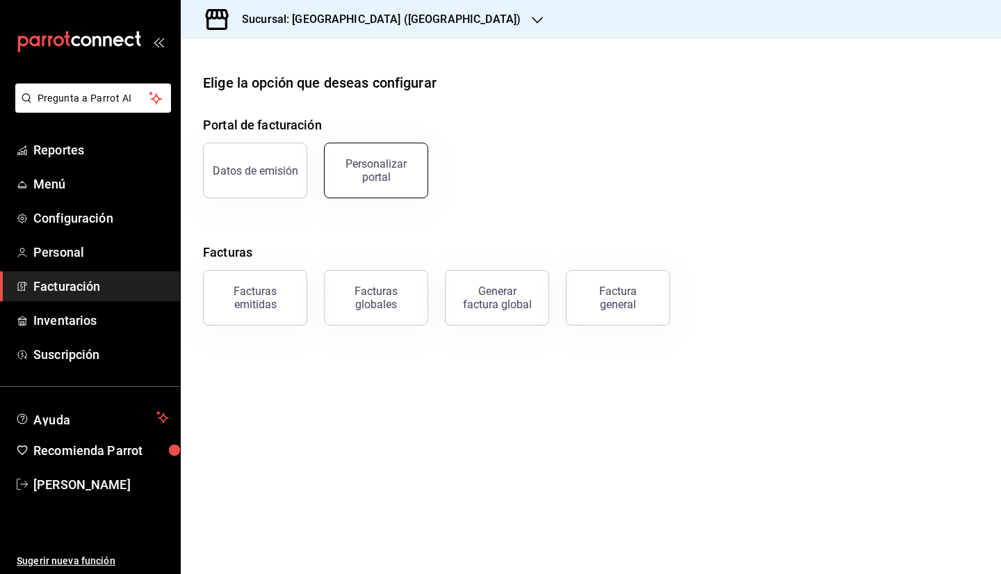
click at [371, 171] on div "Personalizar portal" at bounding box center [376, 170] width 86 height 26
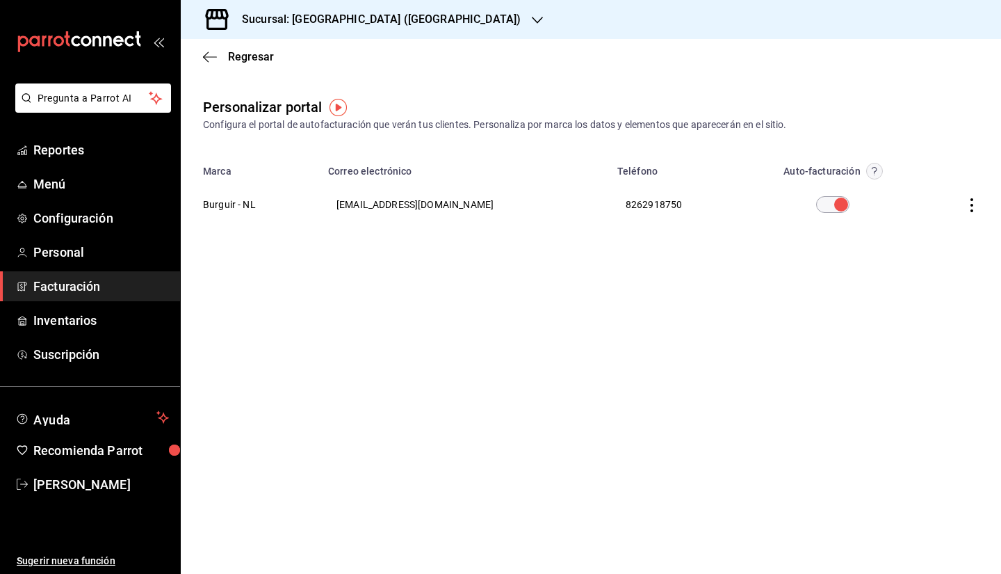
click at [227, 65] on div "Regresar" at bounding box center [591, 56] width 820 height 35
click at [215, 60] on icon "button" at bounding box center [210, 57] width 14 height 13
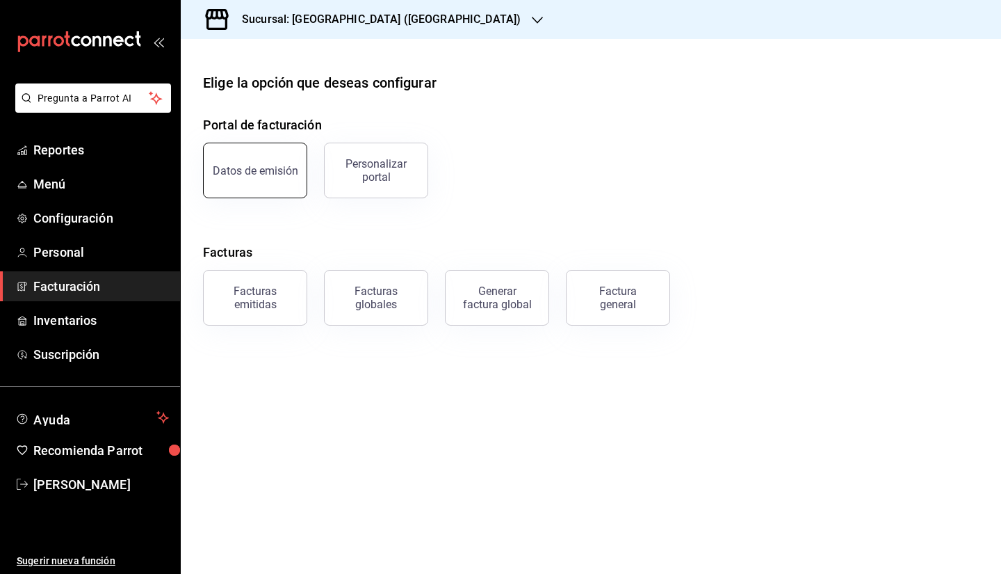
click at [220, 177] on button "Datos de emisión" at bounding box center [255, 171] width 104 height 56
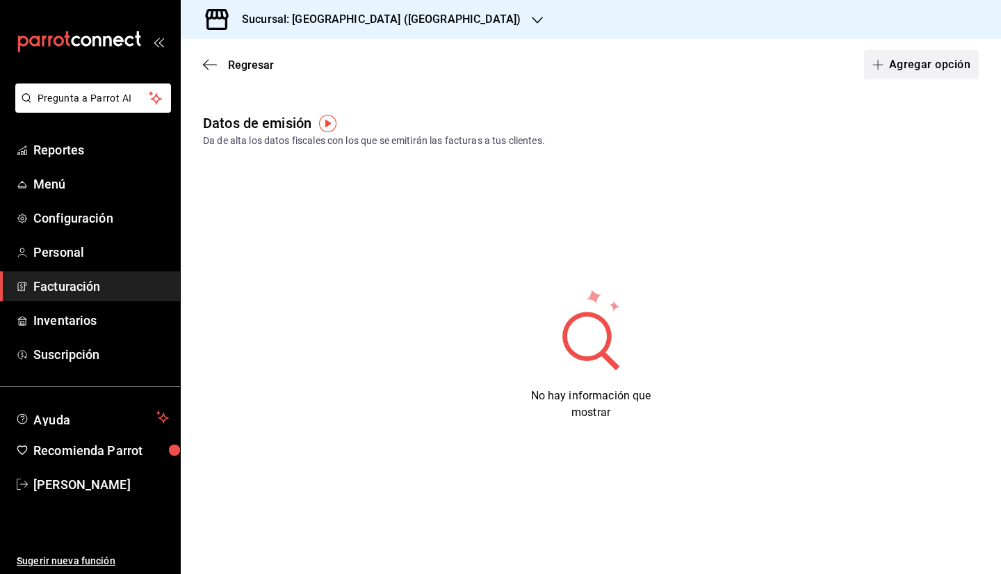
click at [911, 67] on button "Agregar opción" at bounding box center [921, 64] width 115 height 29
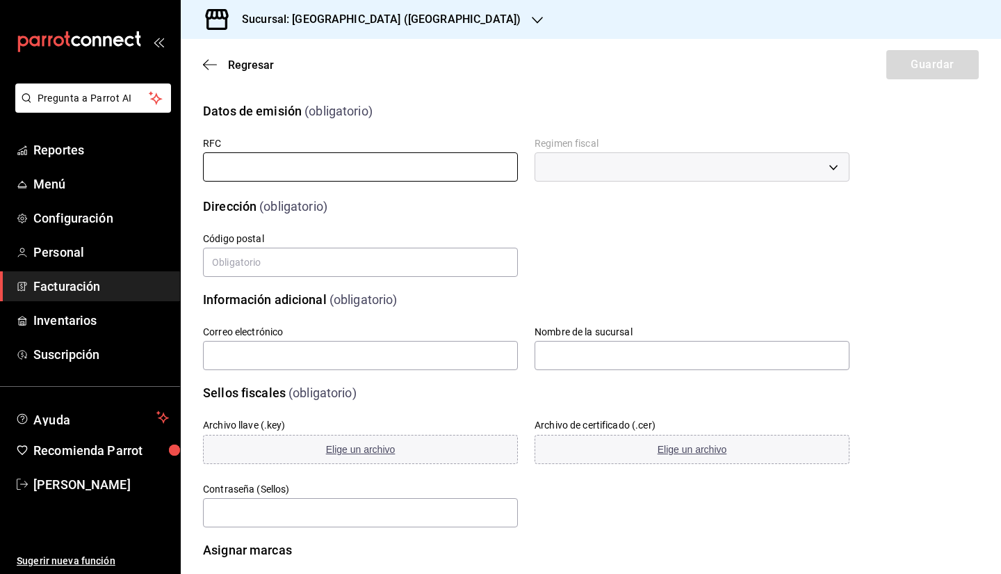
click at [453, 168] on input "text" at bounding box center [360, 166] width 315 height 29
type input "HELE010101BH2"
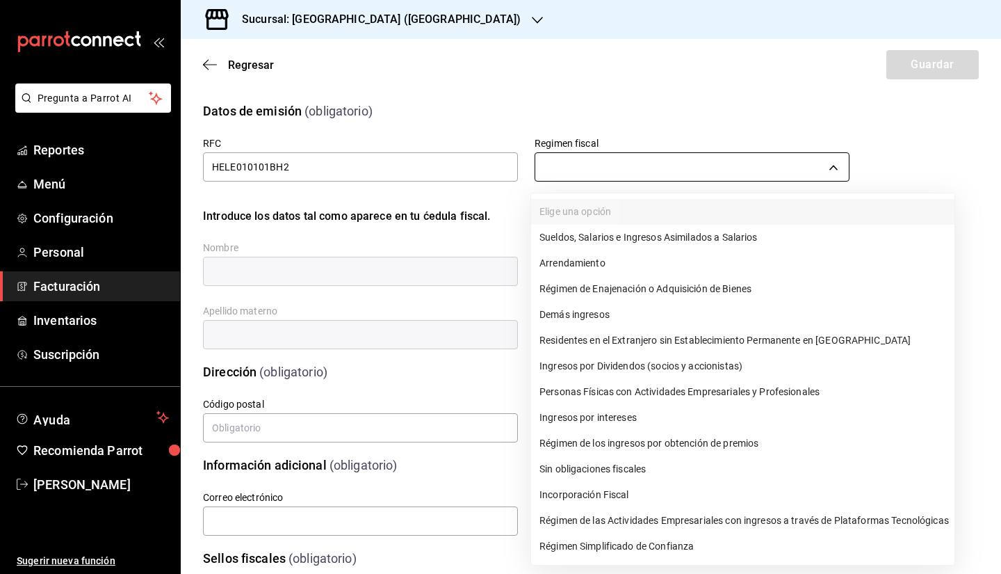
click at [648, 153] on body "Pregunta a Parrot AI Reportes Menú Configuración Personal Facturación Inventari…" at bounding box center [500, 287] width 1001 height 574
click at [612, 544] on li "Régimen Simplificado de Confianza" at bounding box center [742, 546] width 423 height 26
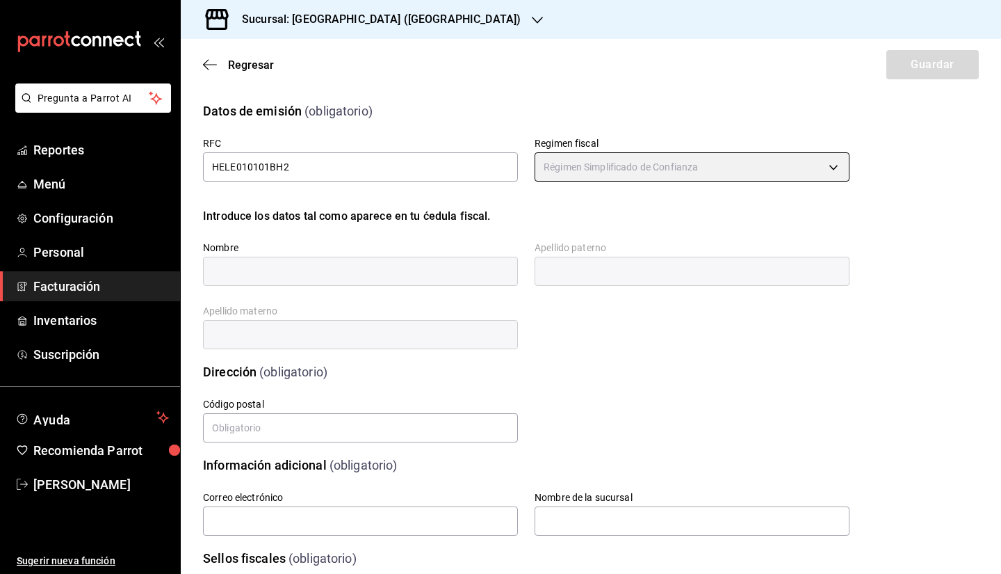
type input "626"
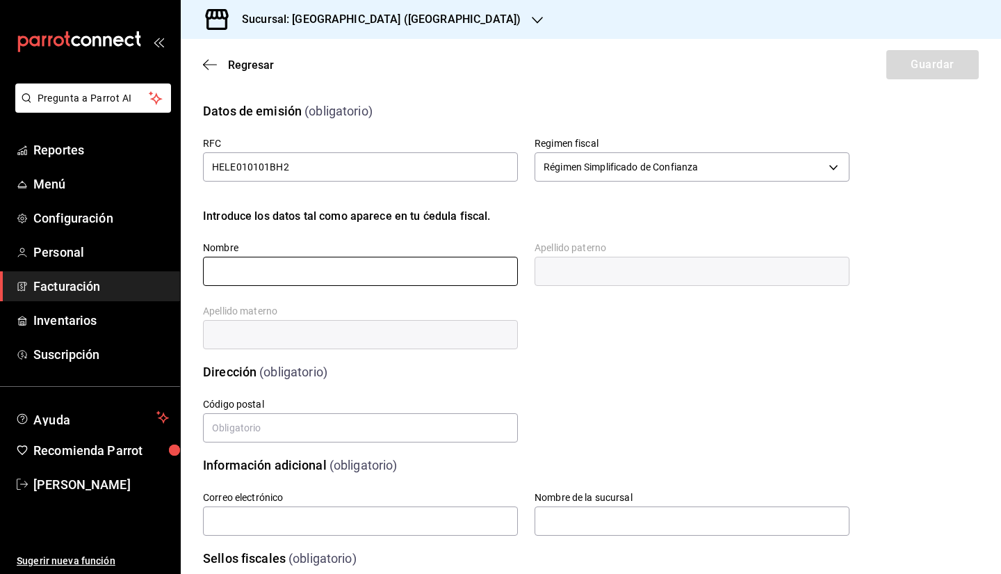
click at [289, 270] on input "text" at bounding box center [360, 271] width 315 height 29
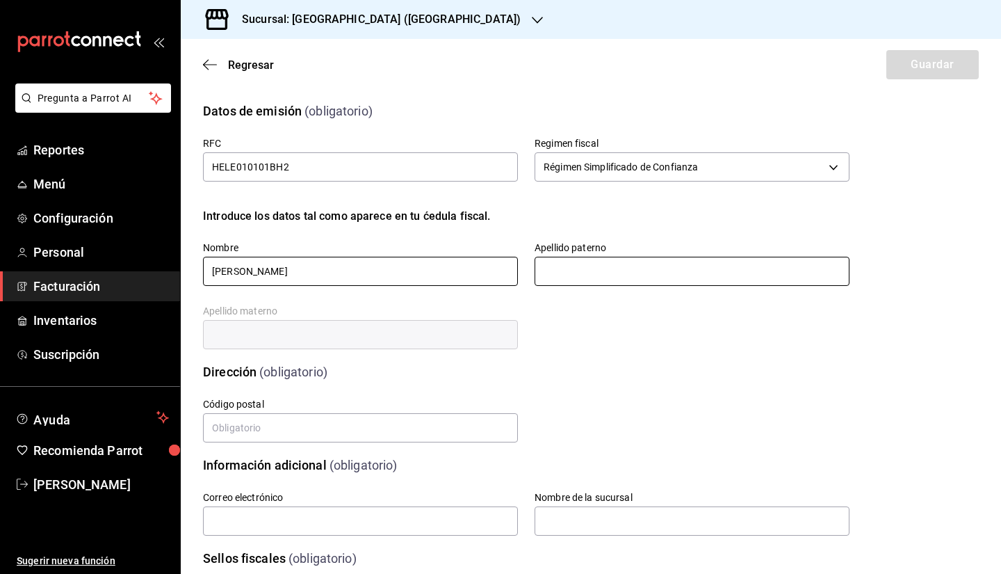
type input "[PERSON_NAME]"
click at [601, 282] on input "text" at bounding box center [692, 271] width 315 height 29
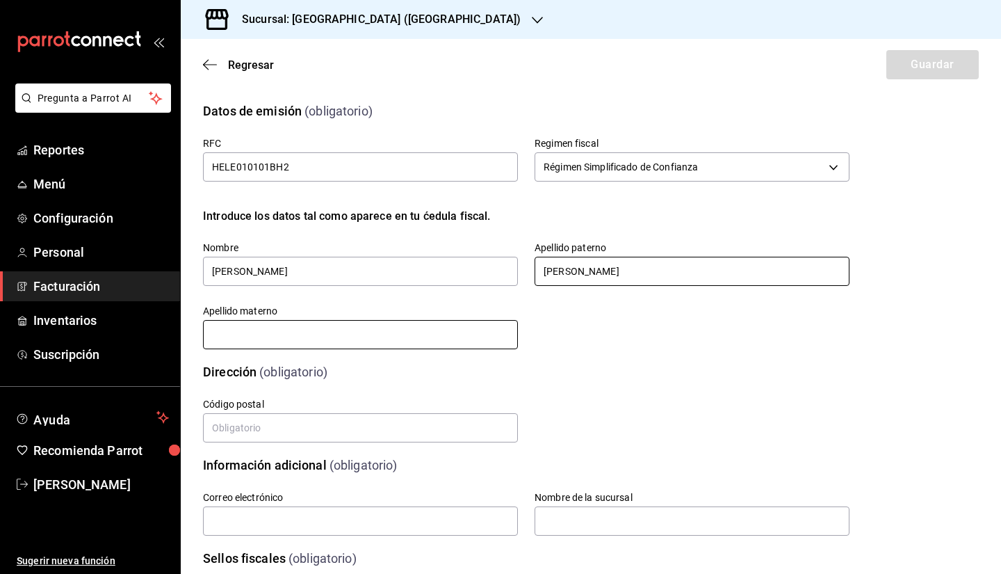
type input "[PERSON_NAME]"
click at [261, 334] on input "text" at bounding box center [360, 334] width 315 height 29
type input "[PERSON_NAME]"
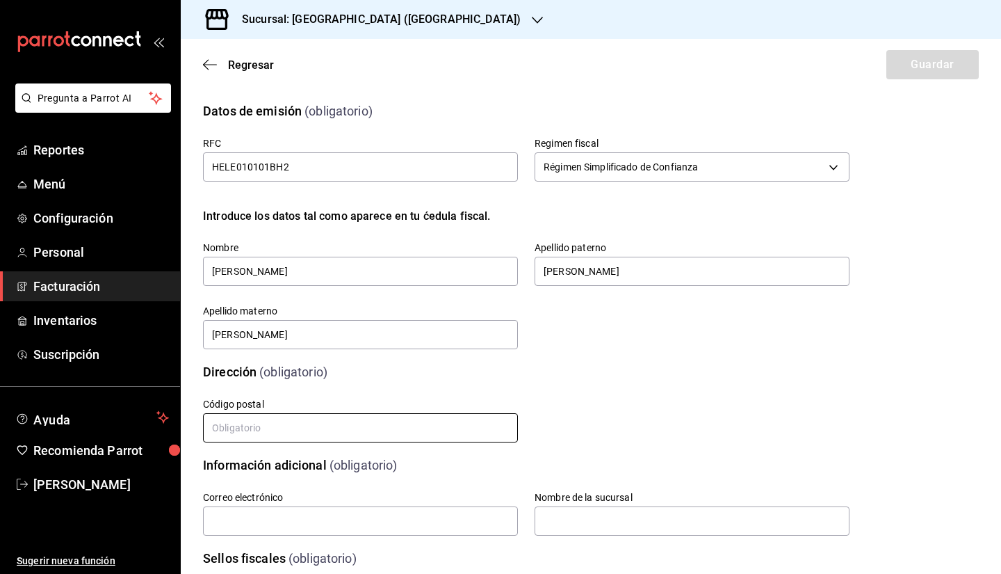
click at [300, 431] on input "text" at bounding box center [360, 427] width 315 height 29
type input "67500"
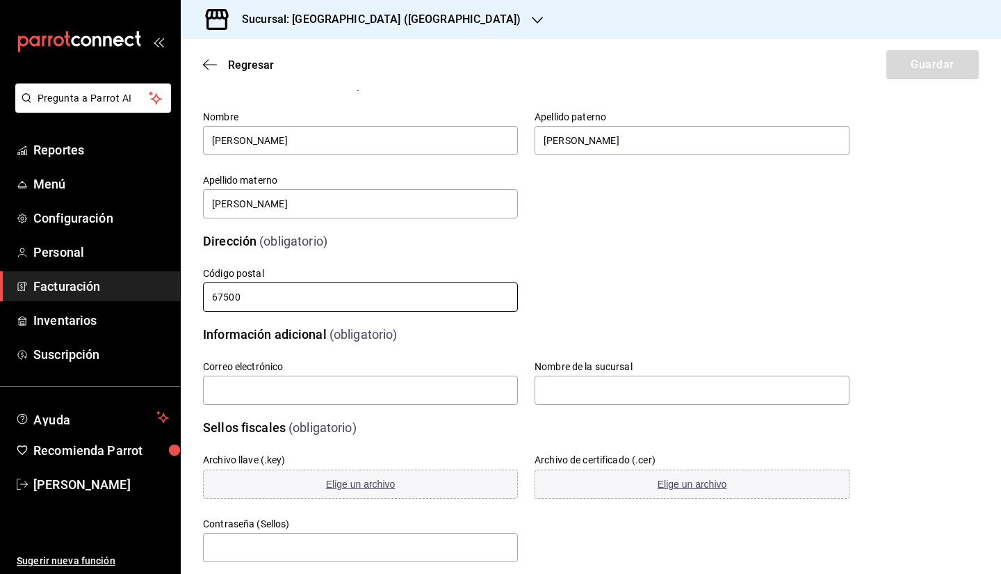
scroll to position [159, 0]
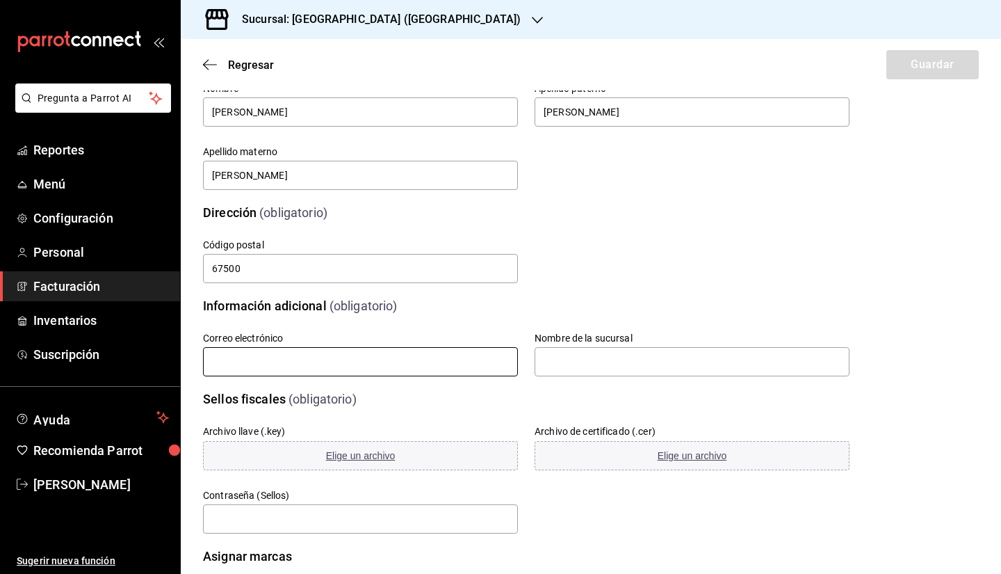
click at [353, 358] on input "text" at bounding box center [360, 361] width 315 height 29
type input "[EMAIL_ADDRESS][DOMAIN_NAME]"
click at [569, 357] on input "text" at bounding box center [692, 361] width 315 height 29
type input "burgir"
